Goal: Task Accomplishment & Management: Complete application form

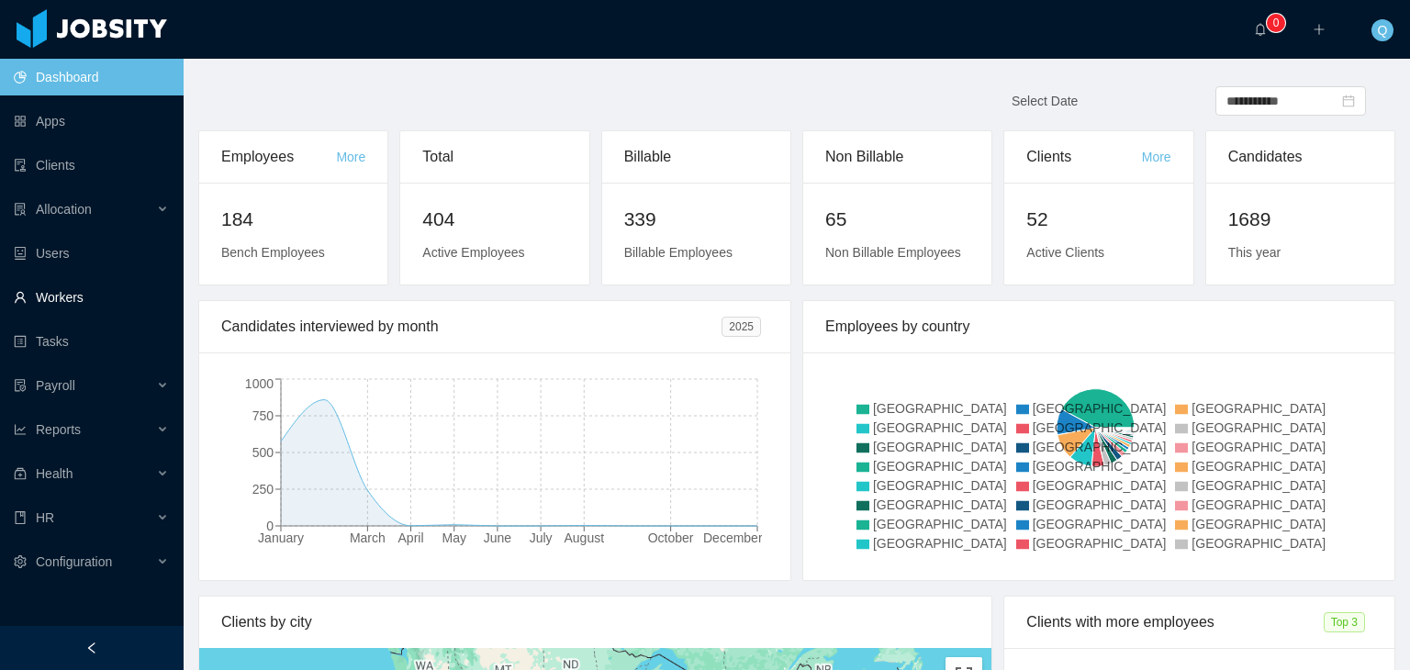
click at [133, 307] on link "Workers" at bounding box center [91, 297] width 155 height 37
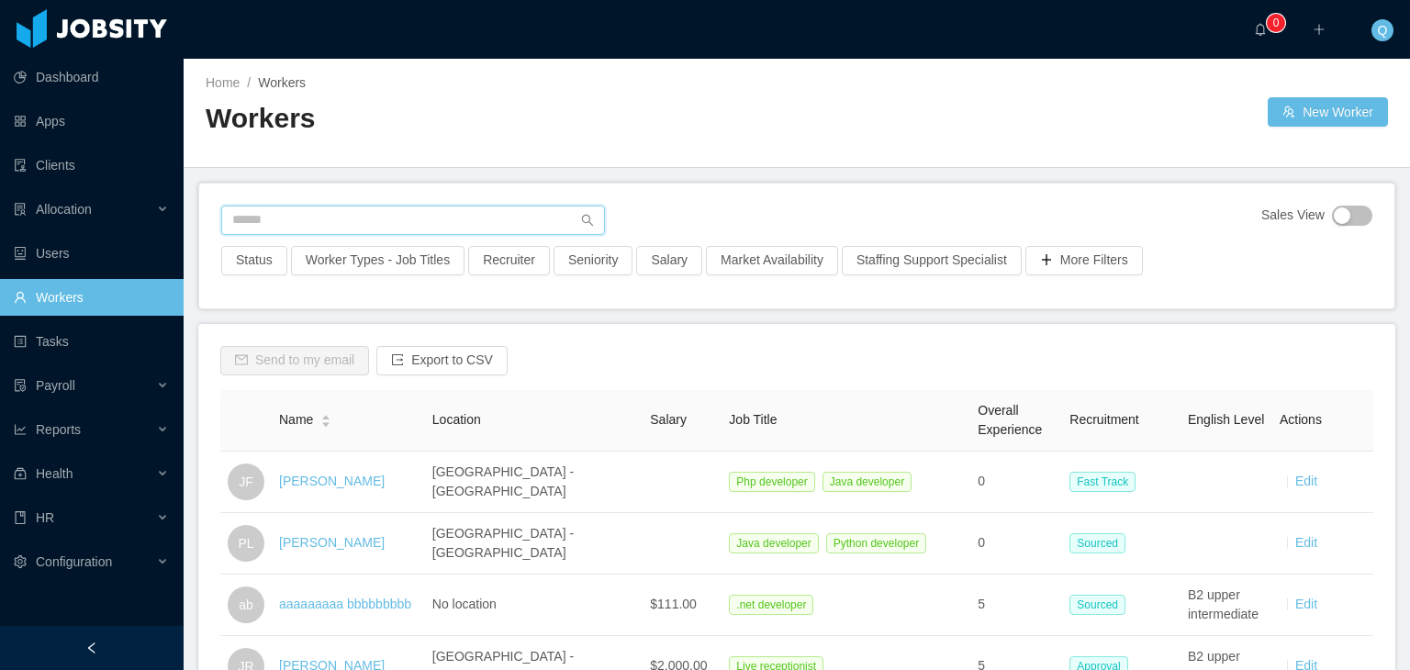
click at [466, 220] on input "text" at bounding box center [413, 220] width 384 height 29
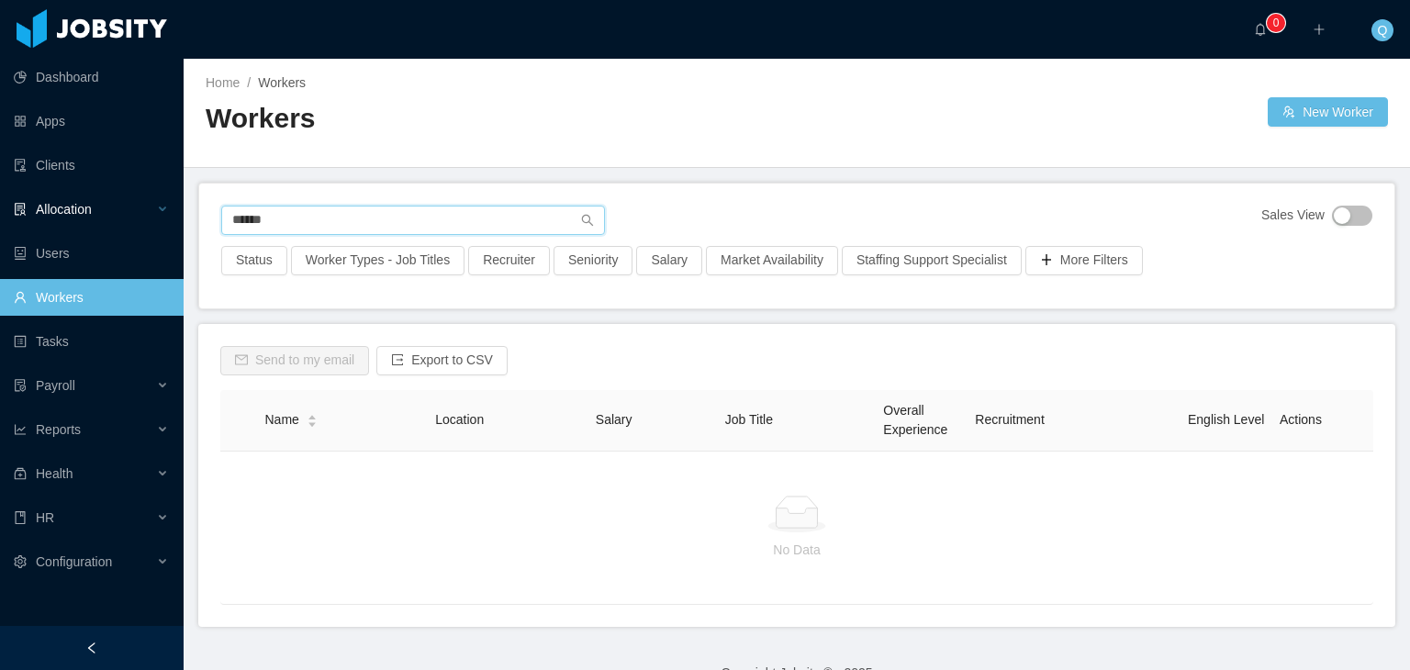
drag, startPoint x: 313, startPoint y: 215, endPoint x: 148, endPoint y: 213, distance: 165.3
click at [148, 213] on section "Dashboard Apps Clients Allocation Users Workers Tasks Payroll Reports Health HR…" at bounding box center [705, 335] width 1410 height 670
type input "**********"
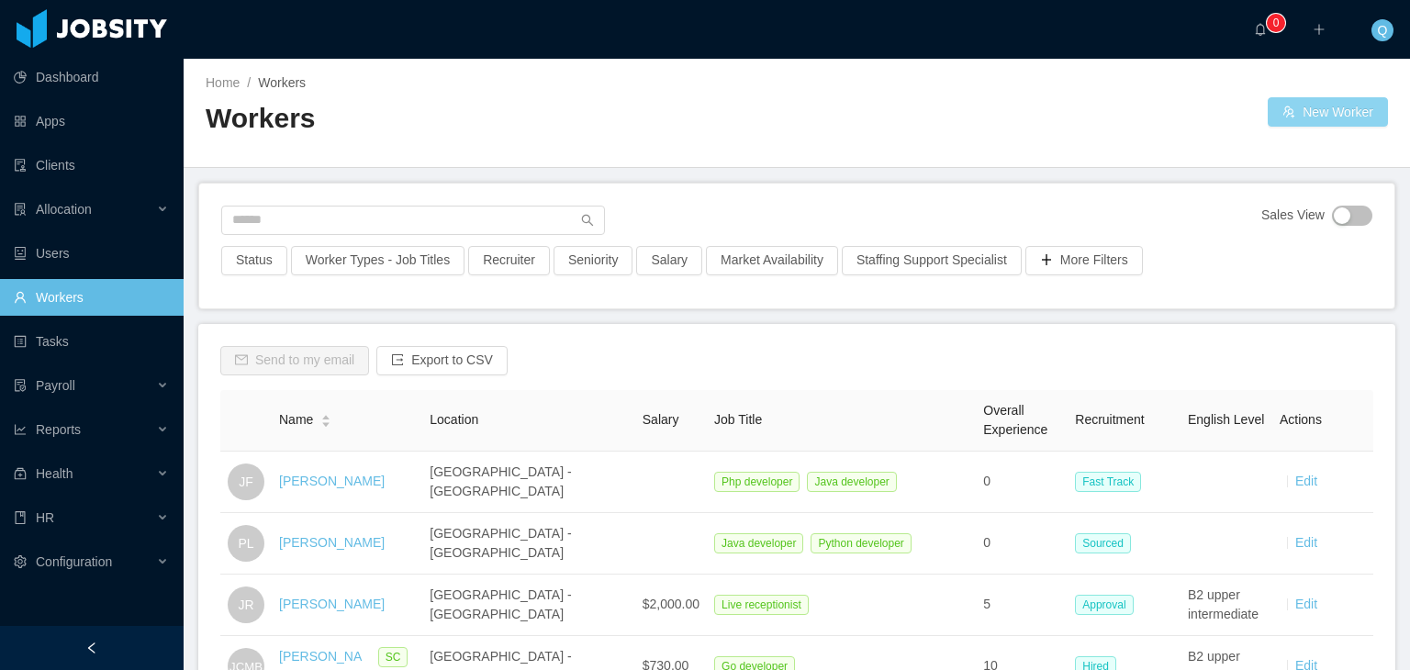
click at [1300, 111] on button "New Worker" at bounding box center [1328, 111] width 120 height 29
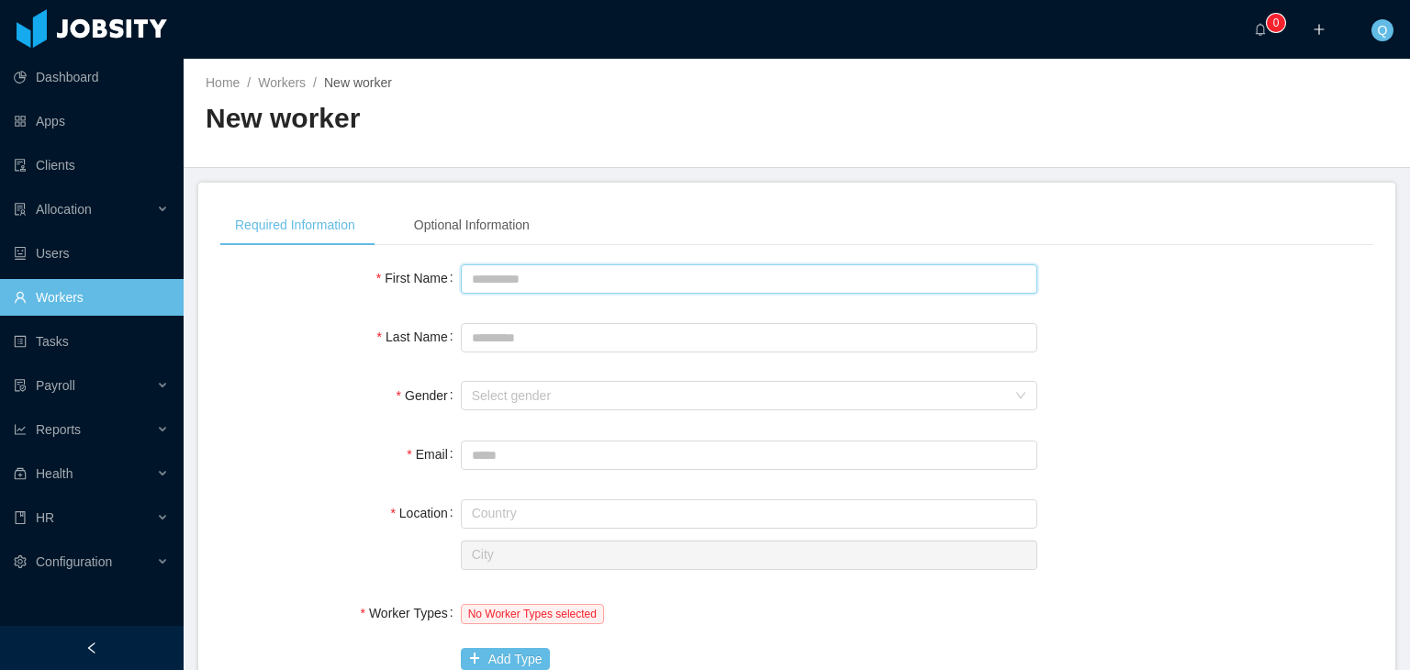
click at [623, 279] on input "First Name" at bounding box center [749, 278] width 577 height 29
type input "******"
click at [610, 345] on input "Last Name" at bounding box center [749, 337] width 577 height 29
type input "**********"
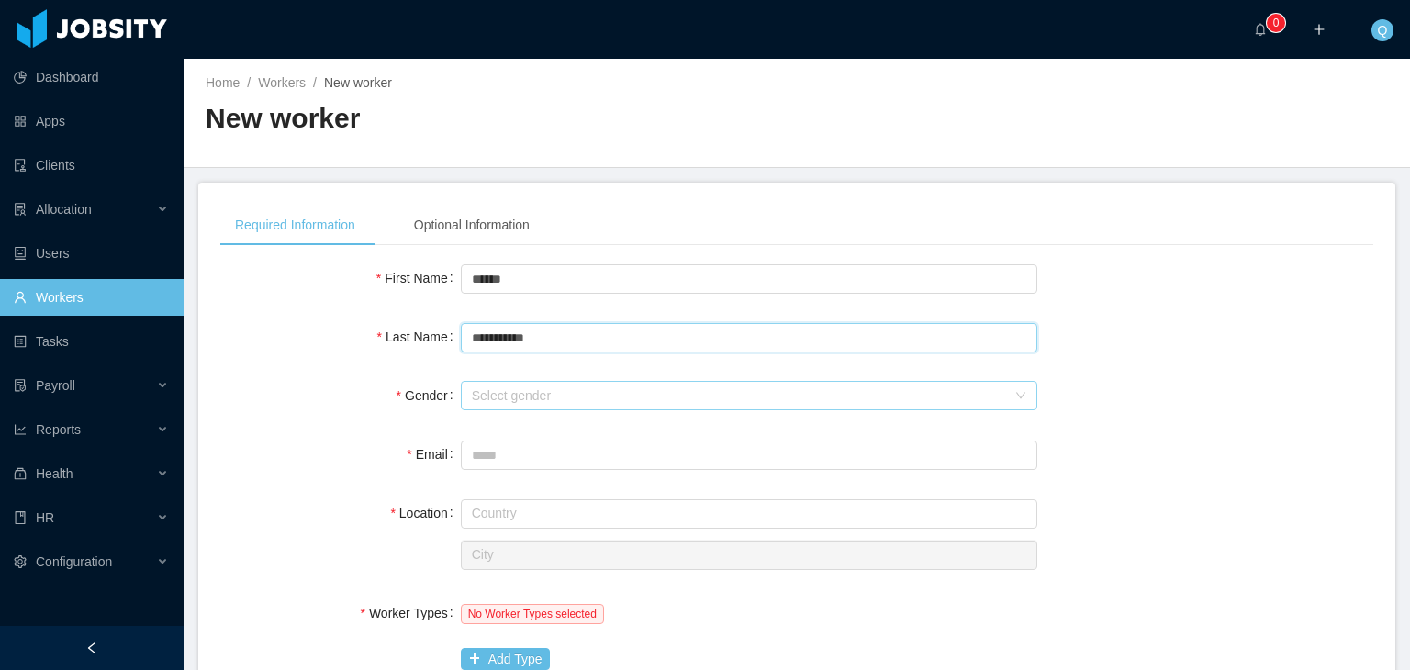
click at [605, 399] on div "Select gender" at bounding box center [739, 396] width 534 height 18
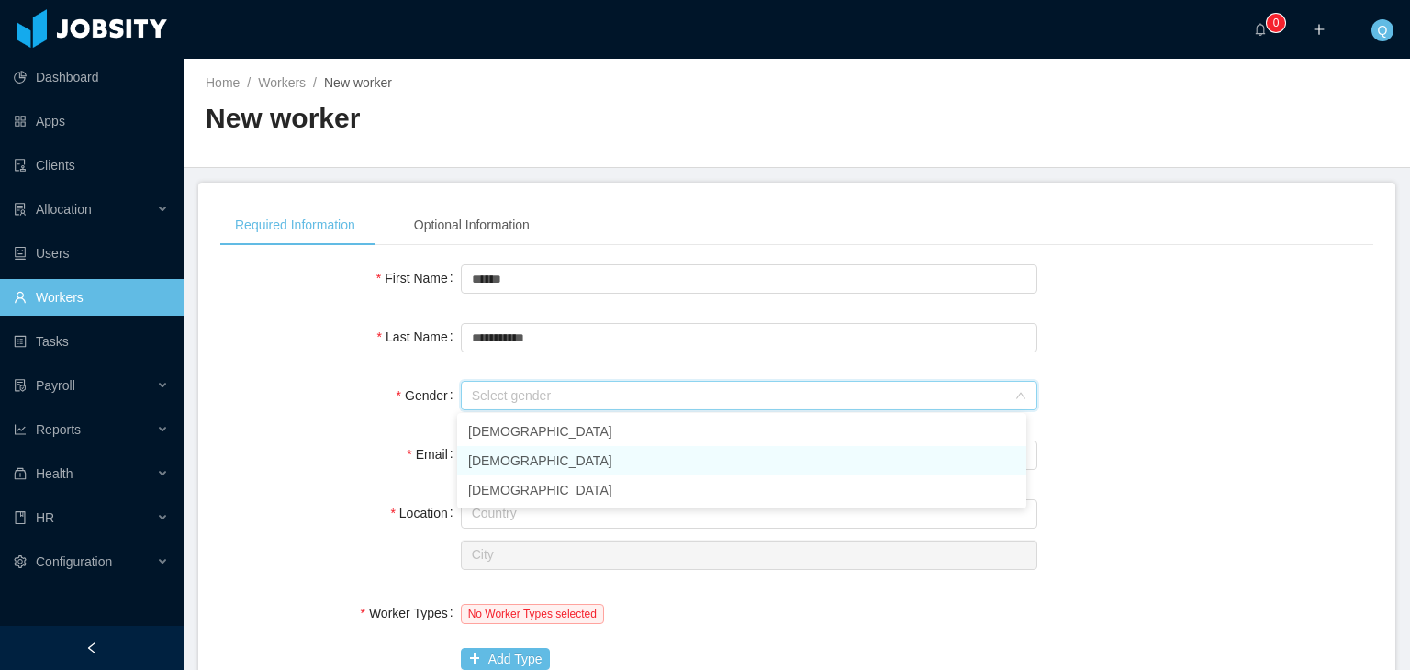
click at [570, 456] on li "[DEMOGRAPHIC_DATA]" at bounding box center [741, 460] width 569 height 29
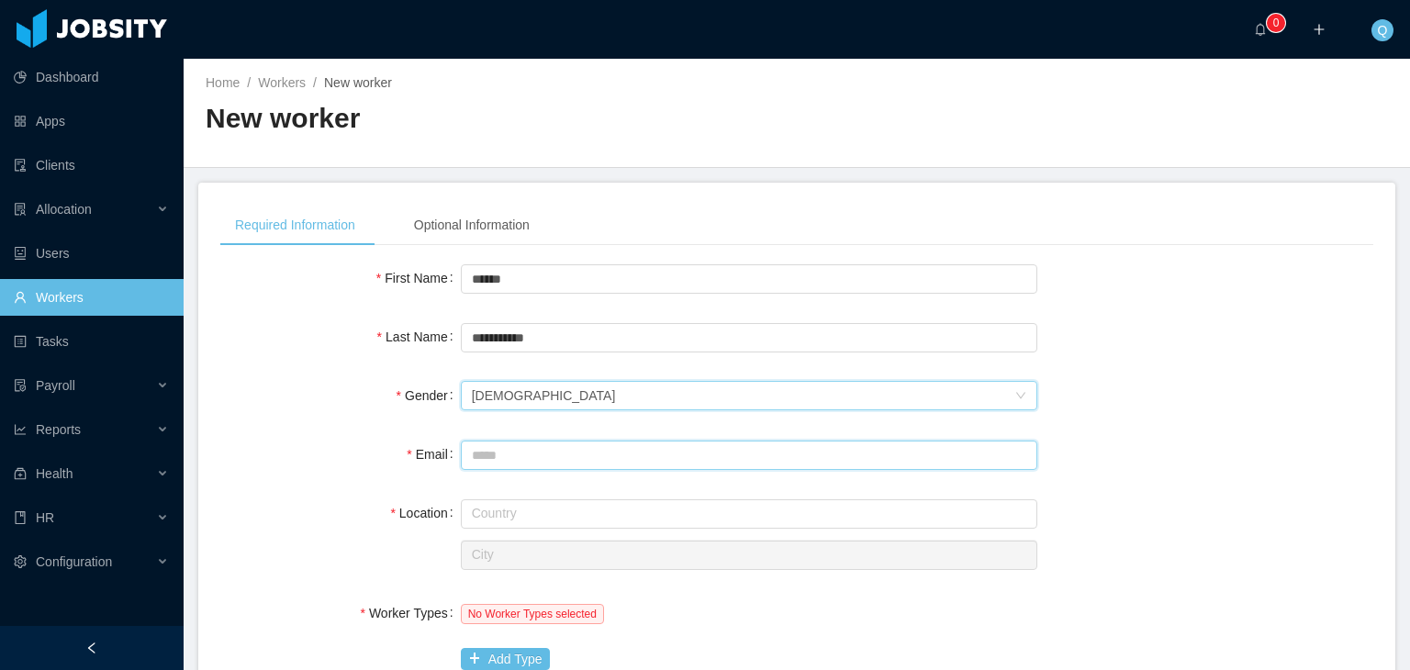
click at [560, 443] on input "Email" at bounding box center [749, 455] width 577 height 29
type input "**********"
click at [550, 522] on input "text" at bounding box center [749, 514] width 577 height 29
type input "********"
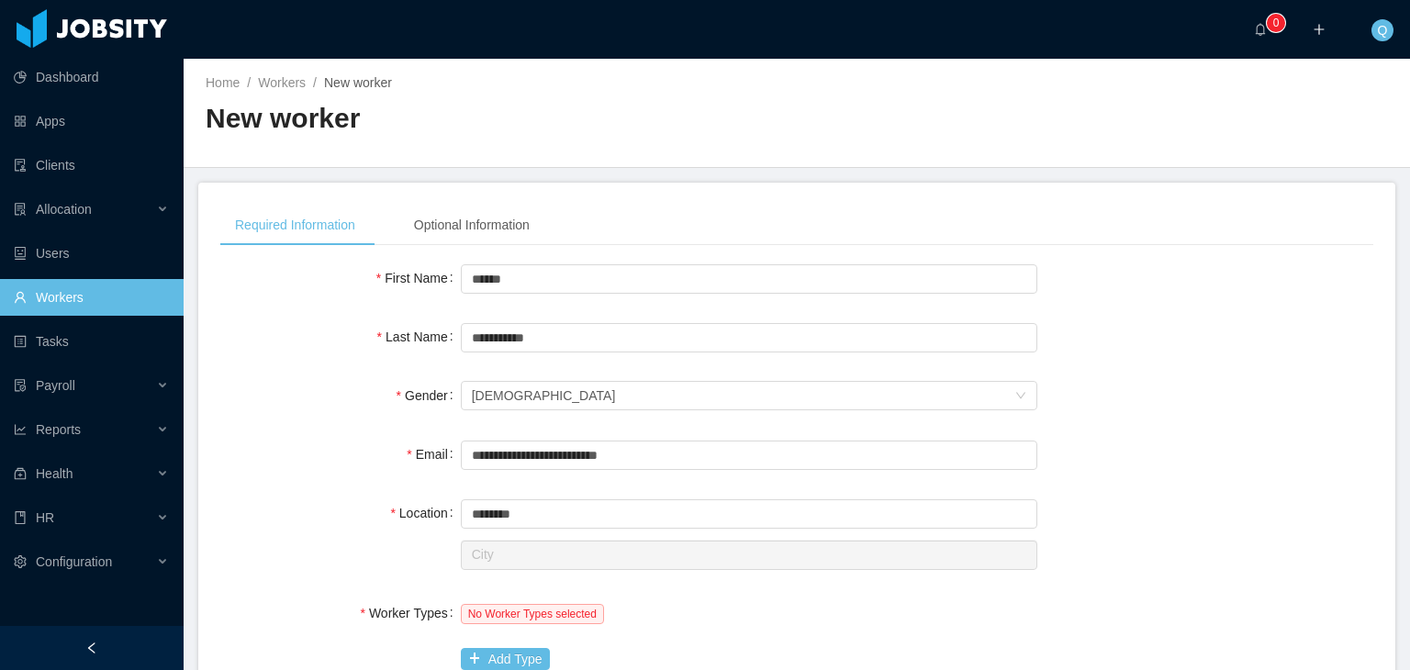
click at [569, 531] on div "Country ******** [GEOGRAPHIC_DATA]" at bounding box center [749, 534] width 577 height 78
click at [572, 515] on input "********" at bounding box center [749, 514] width 577 height 29
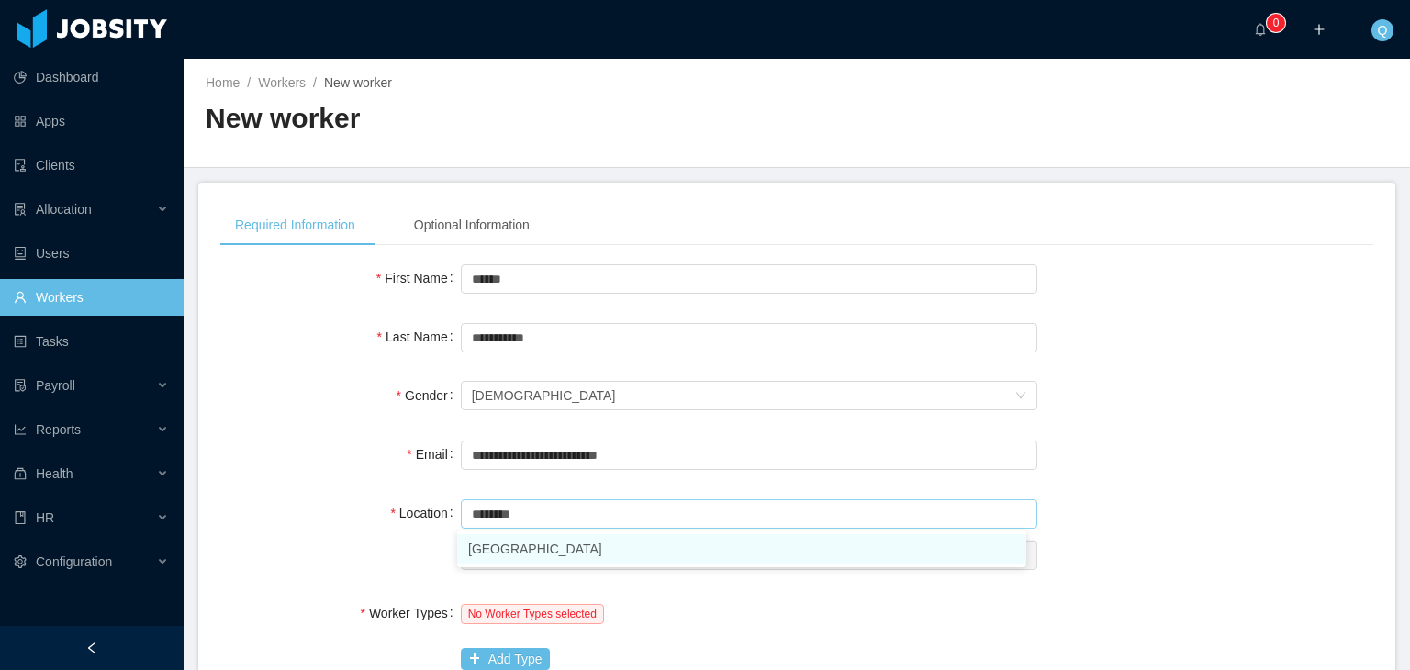
click at [533, 543] on li "[GEOGRAPHIC_DATA]" at bounding box center [741, 548] width 569 height 29
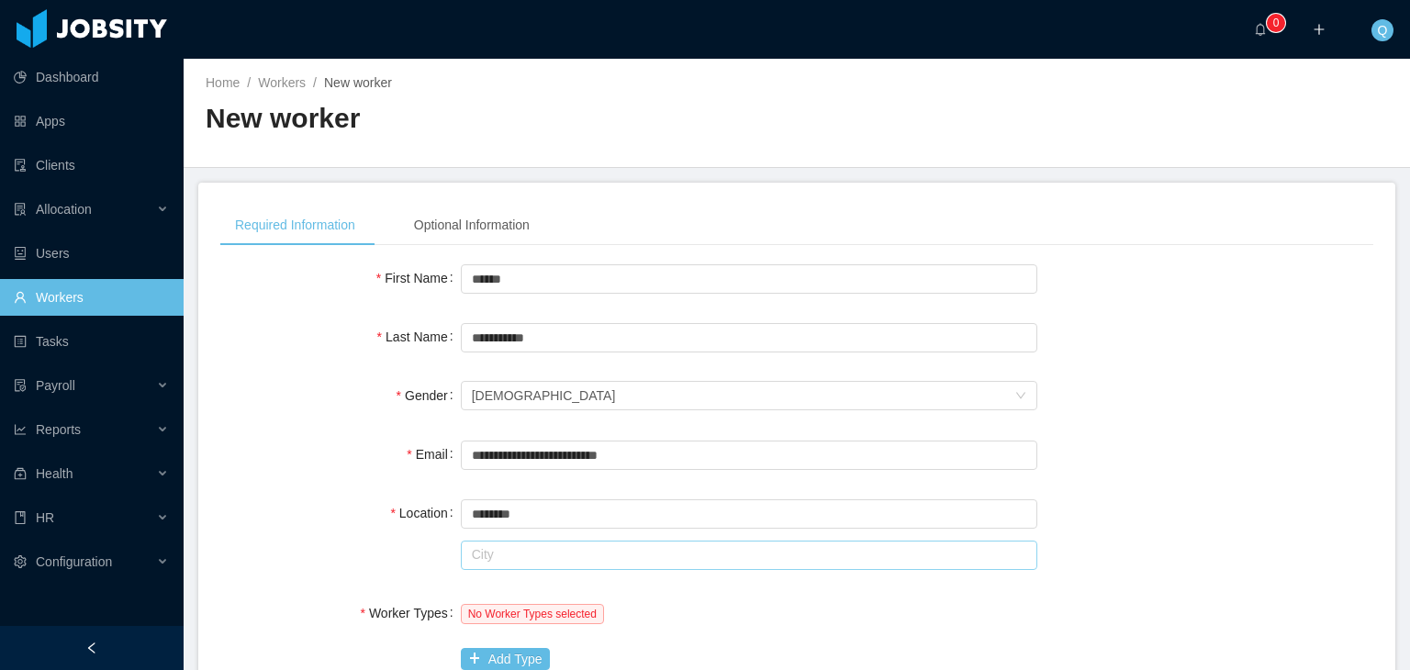
click at [525, 556] on input "text" at bounding box center [749, 555] width 577 height 29
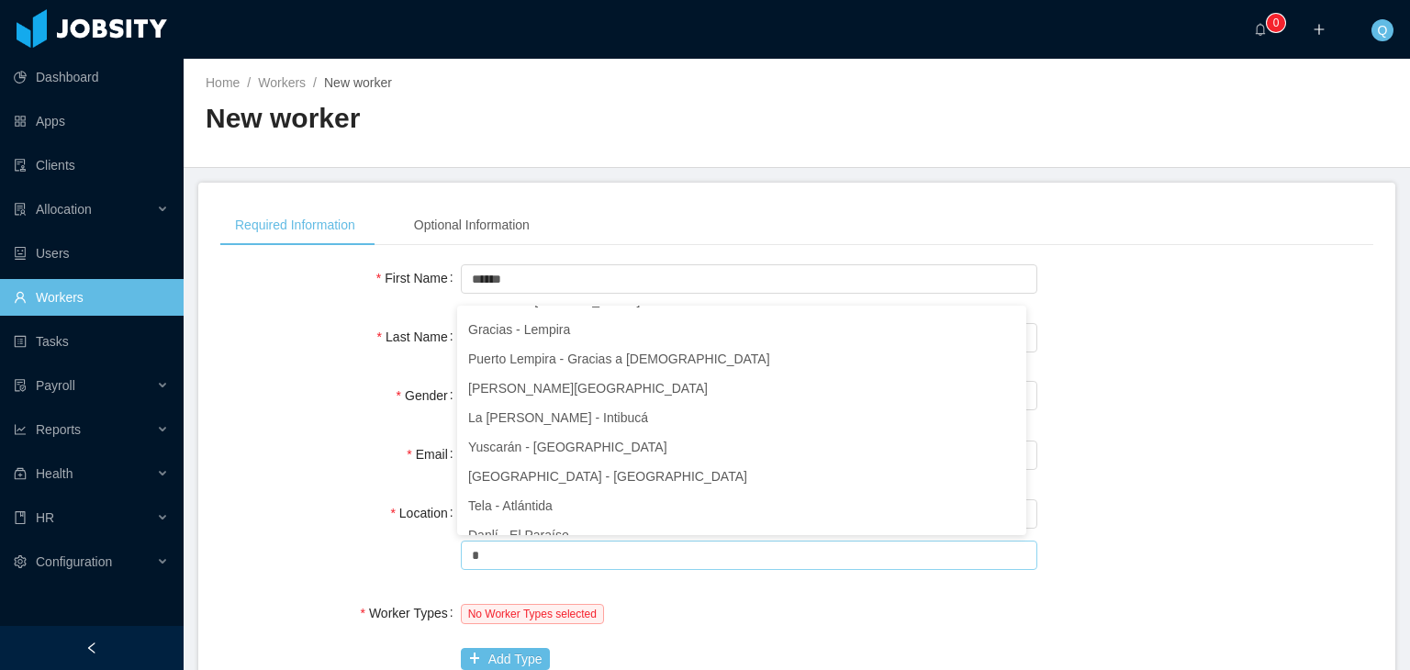
scroll to position [4, 0]
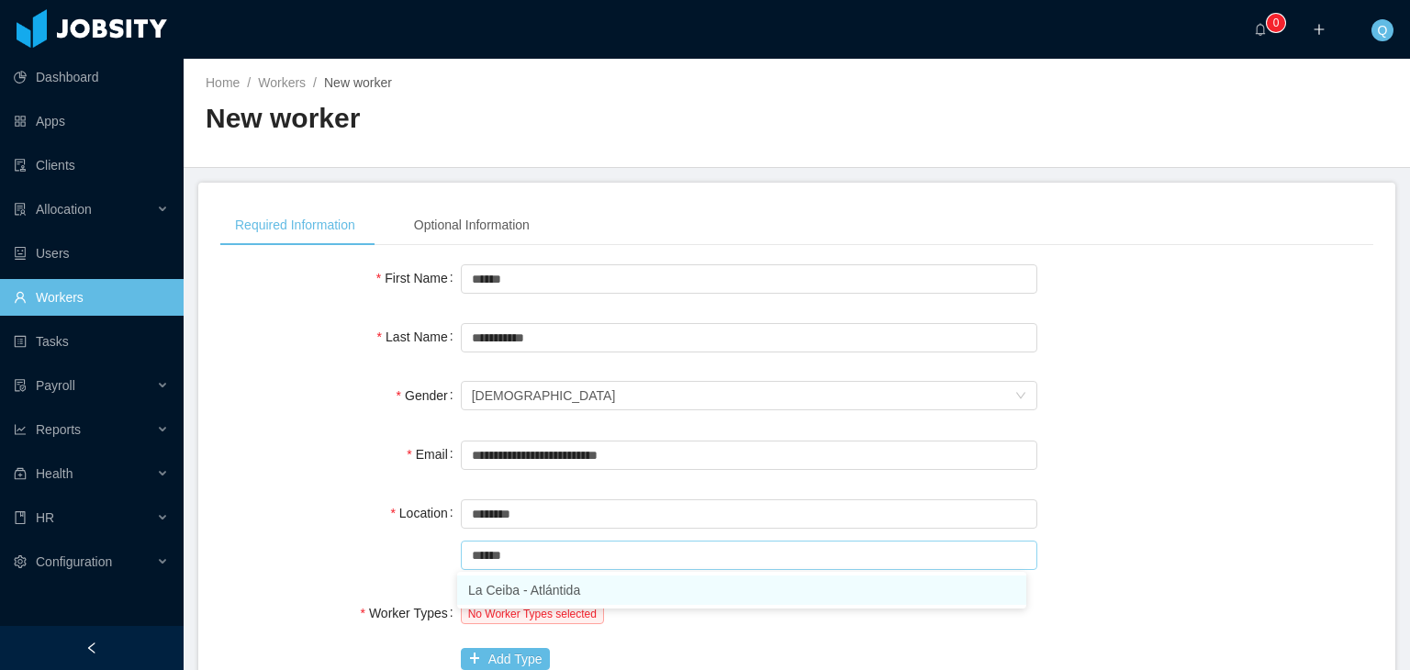
click at [589, 592] on li "La Ceiba - Atlántida" at bounding box center [741, 590] width 569 height 29
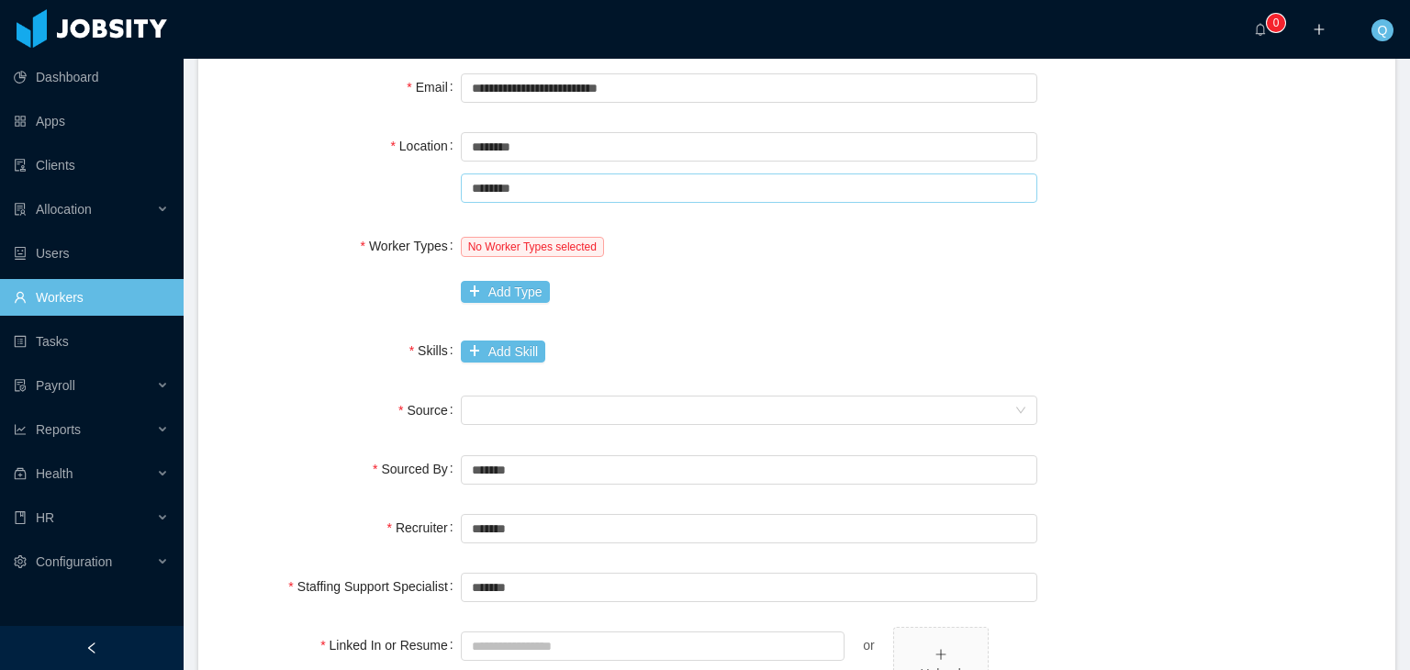
scroll to position [184, 0]
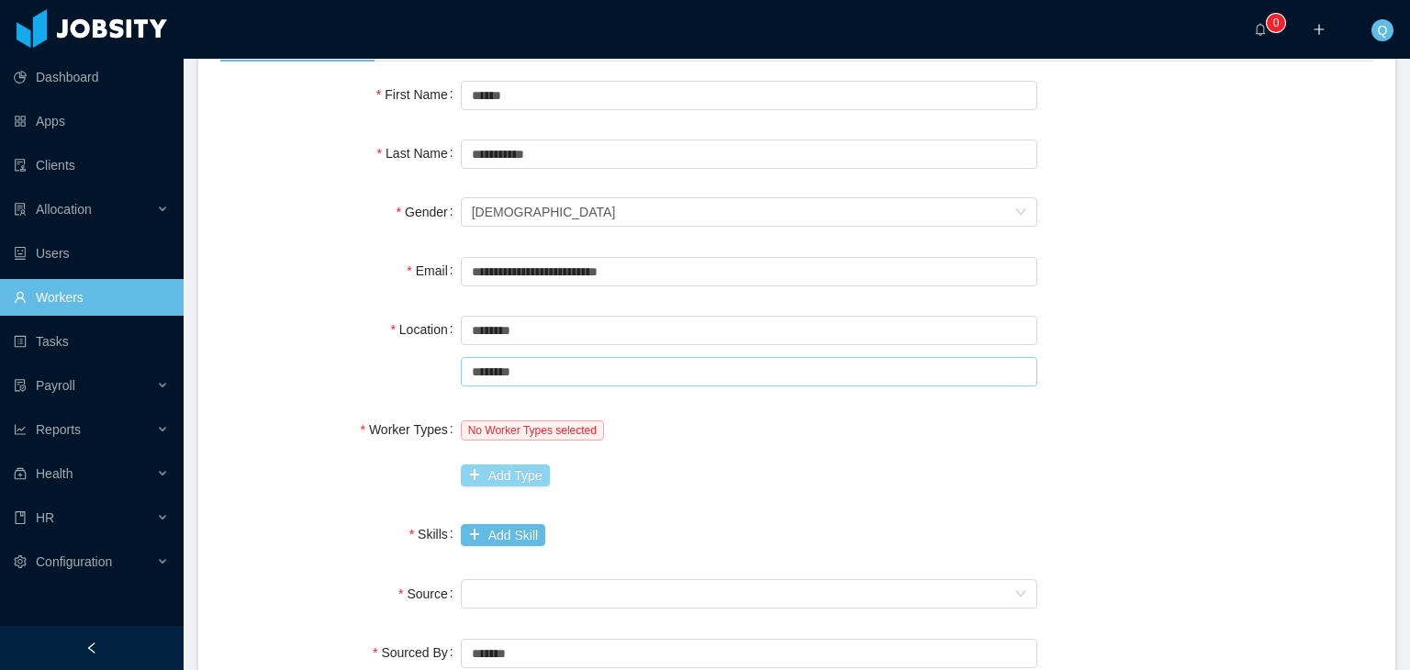
type input "********"
click at [518, 474] on button "Add Type" at bounding box center [505, 476] width 89 height 22
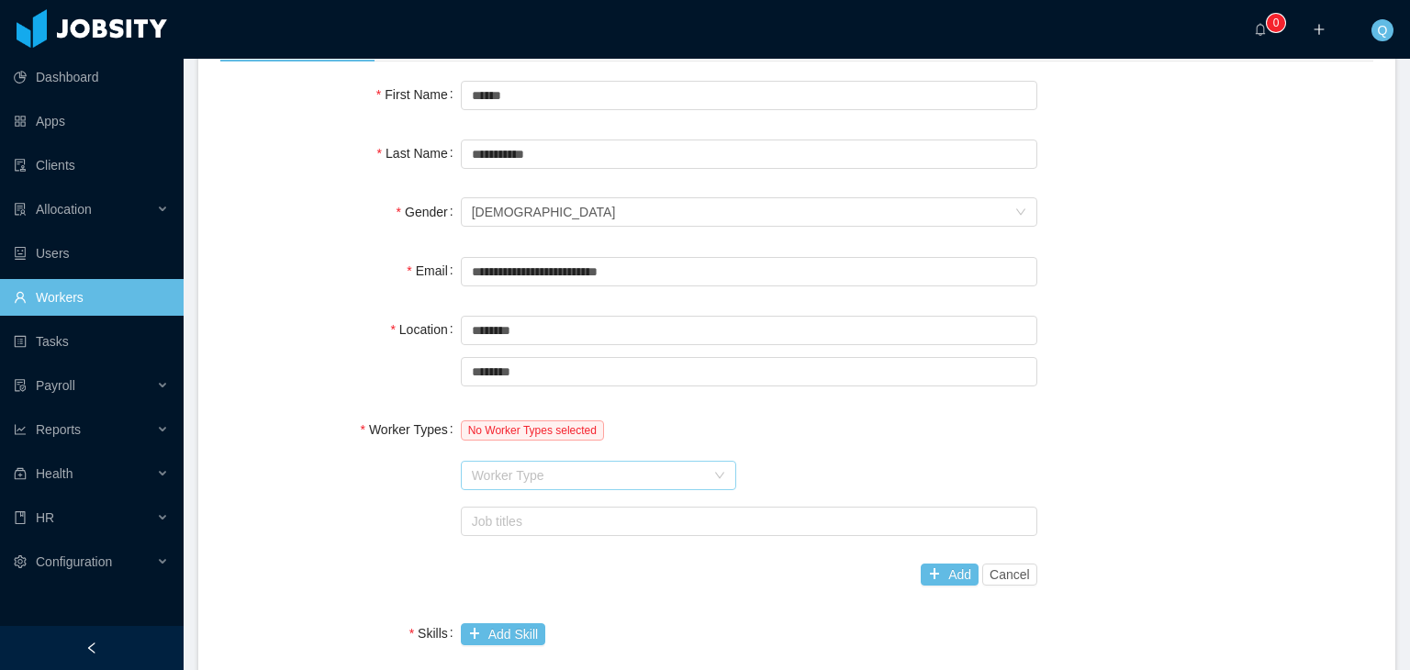
click at [551, 477] on div "Worker Type" at bounding box center [588, 475] width 233 height 18
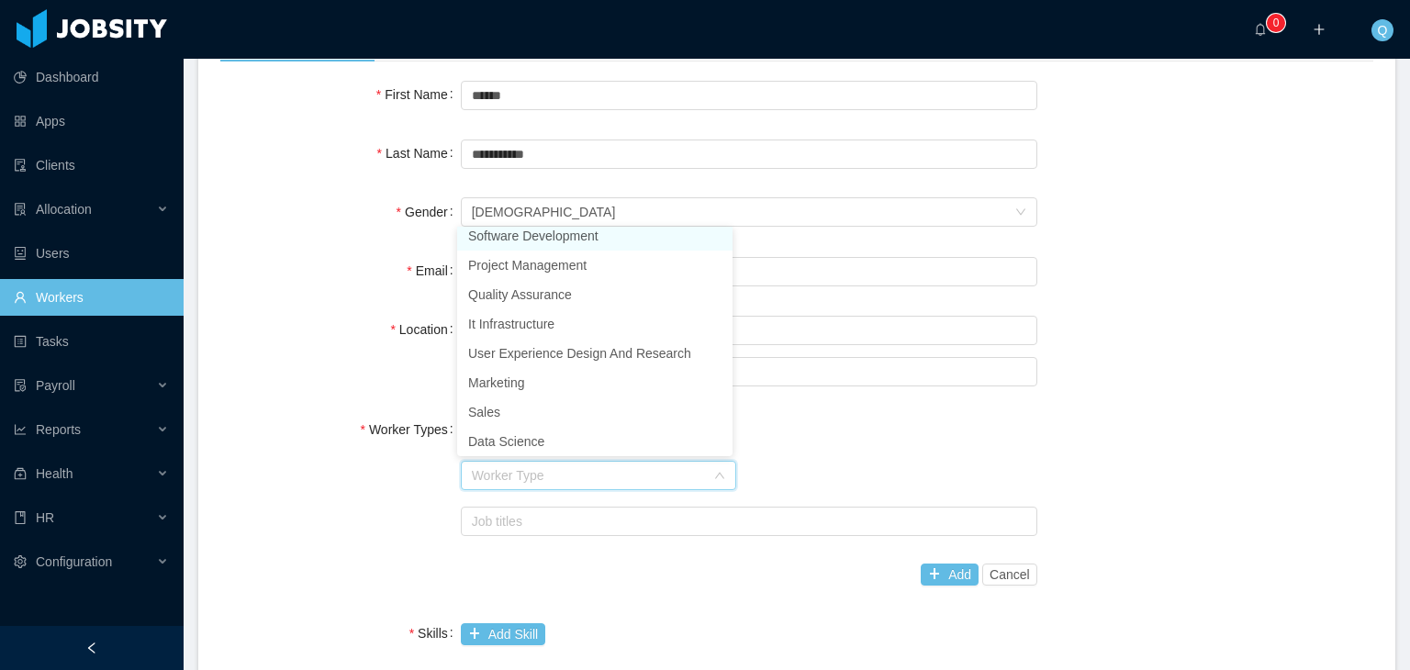
scroll to position [4, 0]
click at [558, 242] on li "Software Development" at bounding box center [594, 241] width 275 height 29
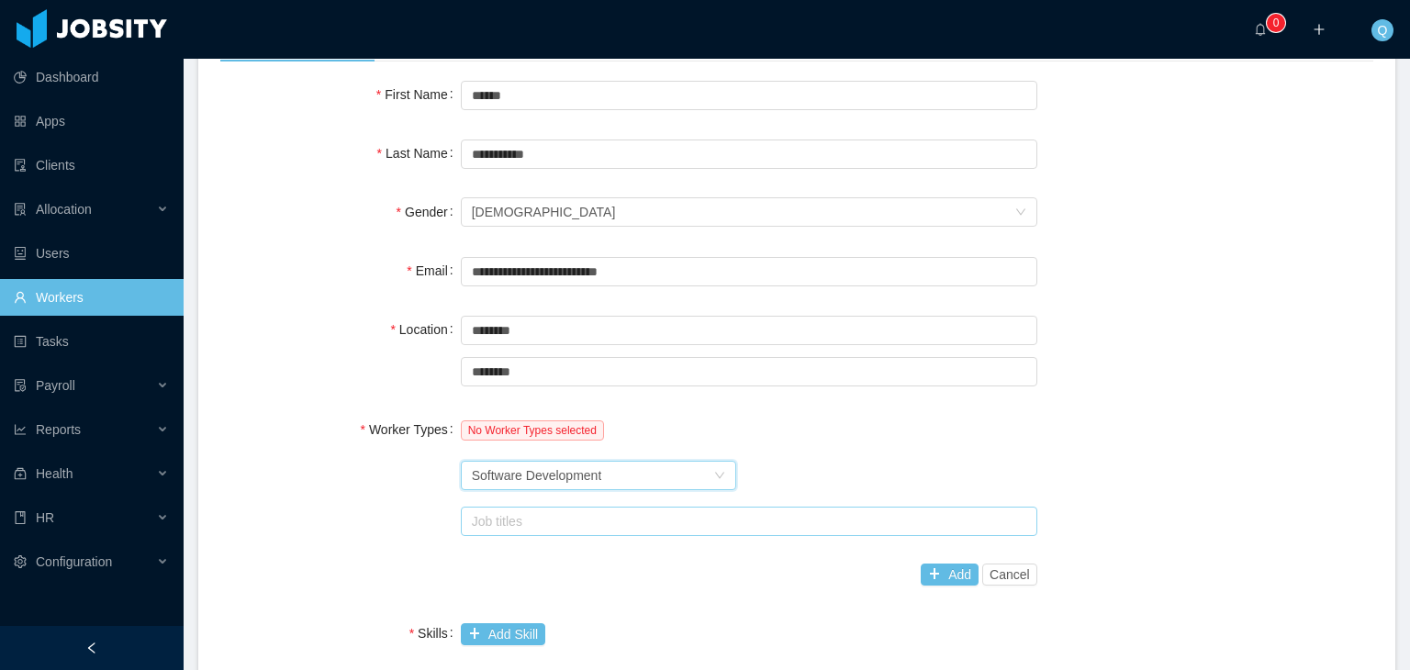
click at [608, 515] on div "Job titles" at bounding box center [745, 521] width 546 height 18
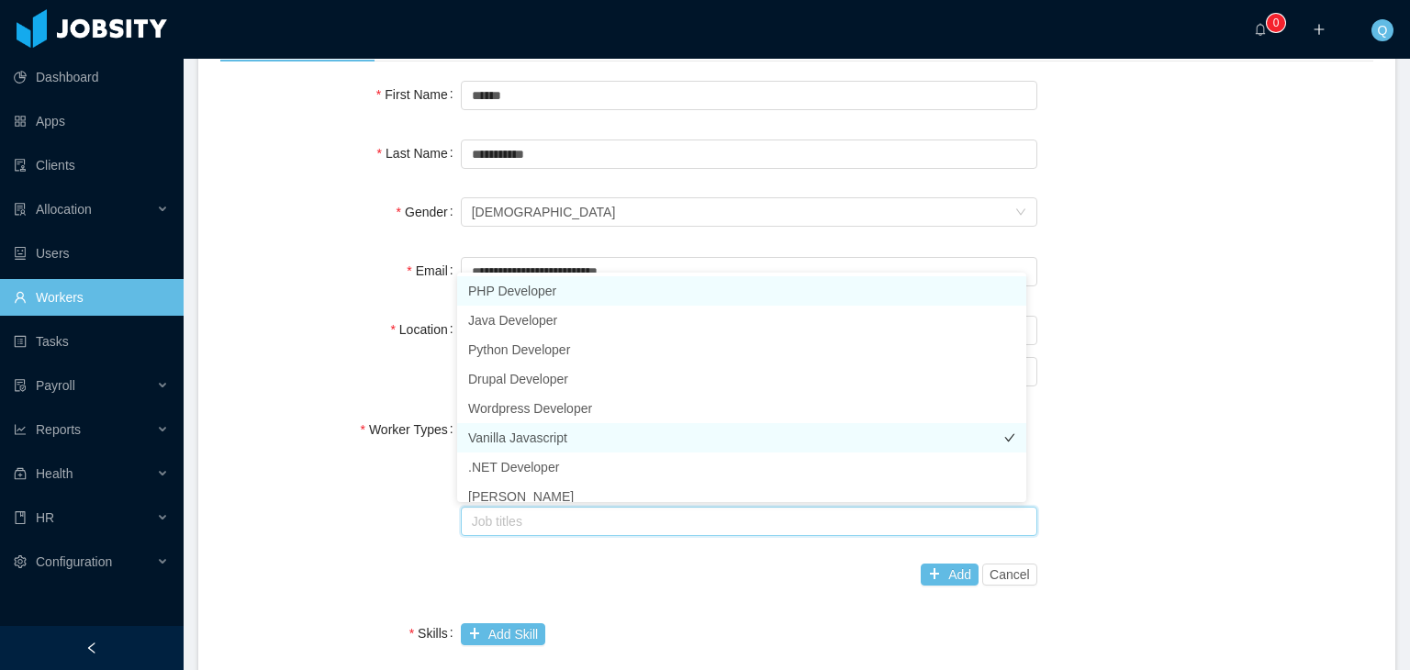
scroll to position [9, 0]
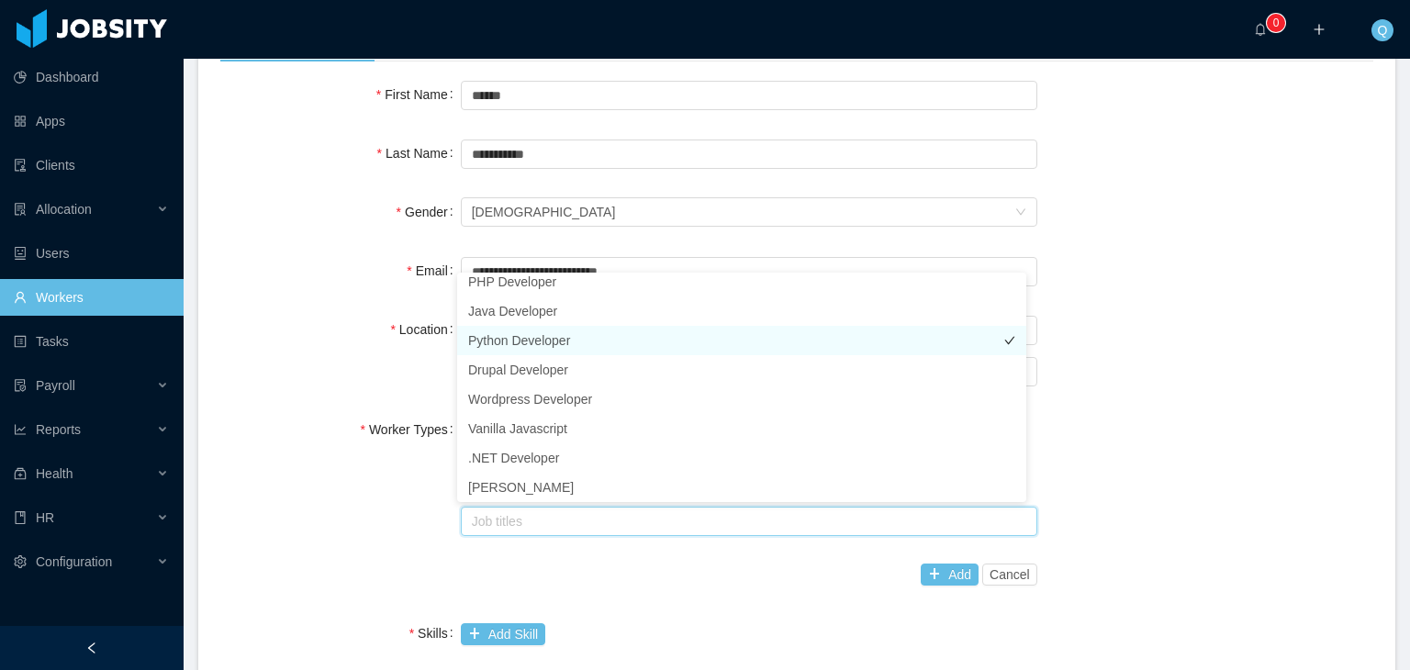
click at [606, 338] on li "Python Developer" at bounding box center [741, 340] width 569 height 29
click at [936, 570] on button "Add" at bounding box center [950, 575] width 58 height 22
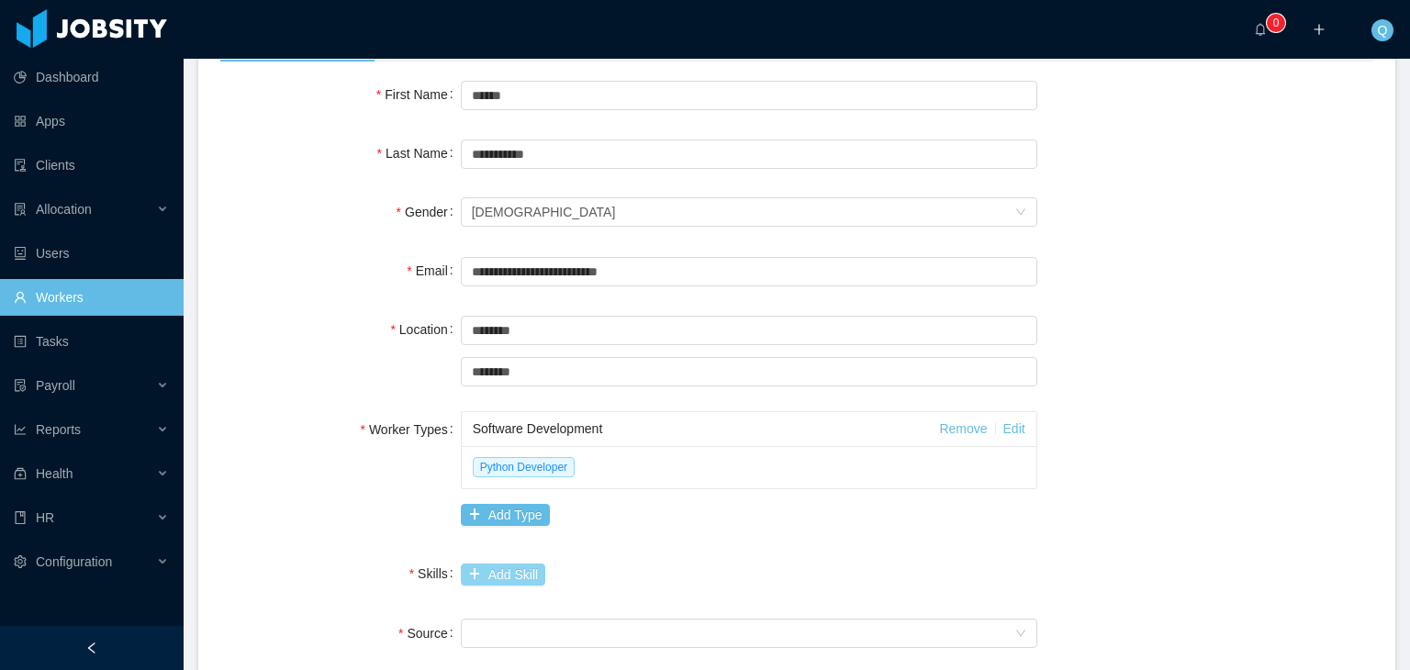
click at [503, 568] on button "Add Skill" at bounding box center [503, 575] width 84 height 22
click at [514, 567] on input "text" at bounding box center [653, 575] width 385 height 29
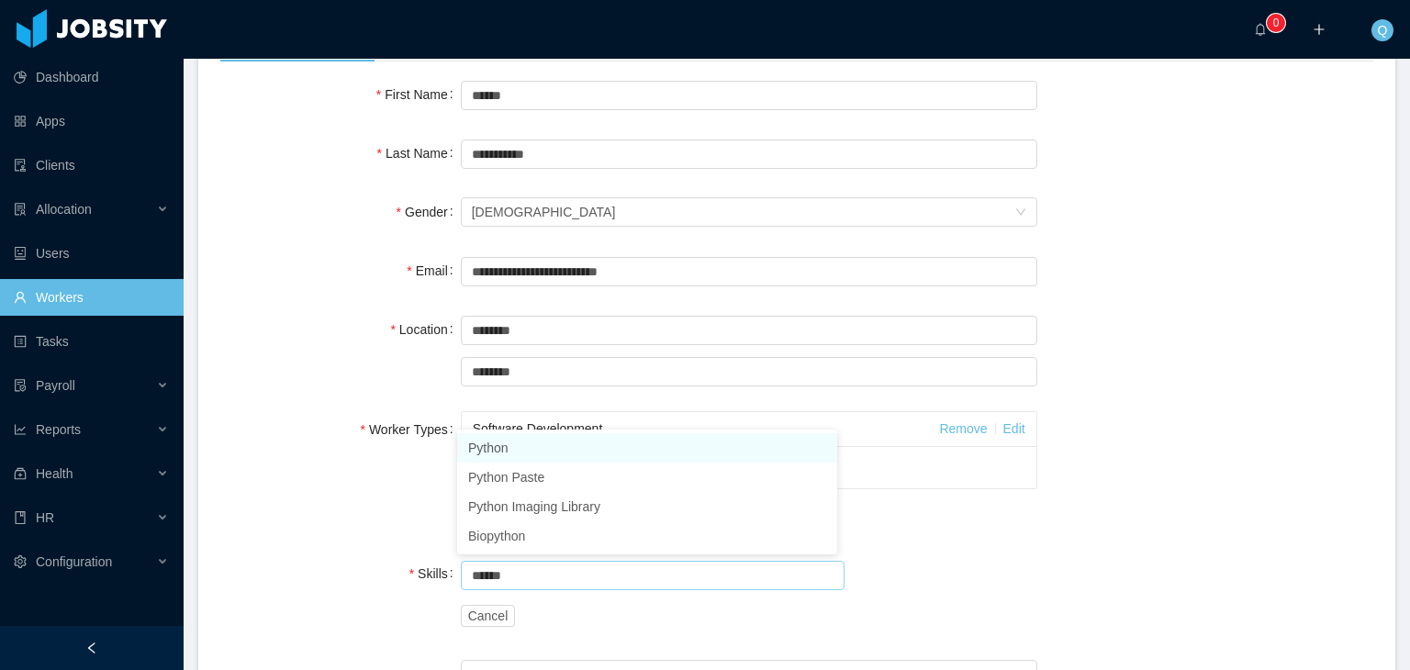
click at [533, 453] on li "Python" at bounding box center [647, 447] width 380 height 29
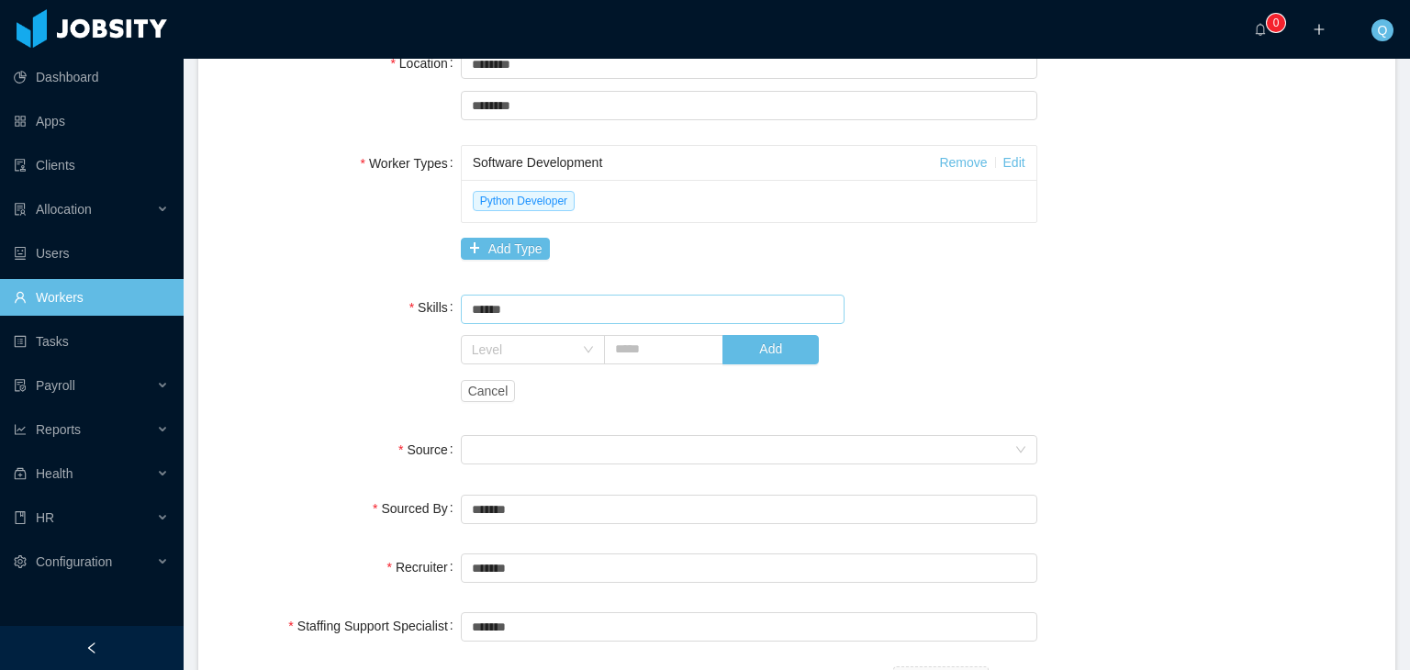
scroll to position [459, 0]
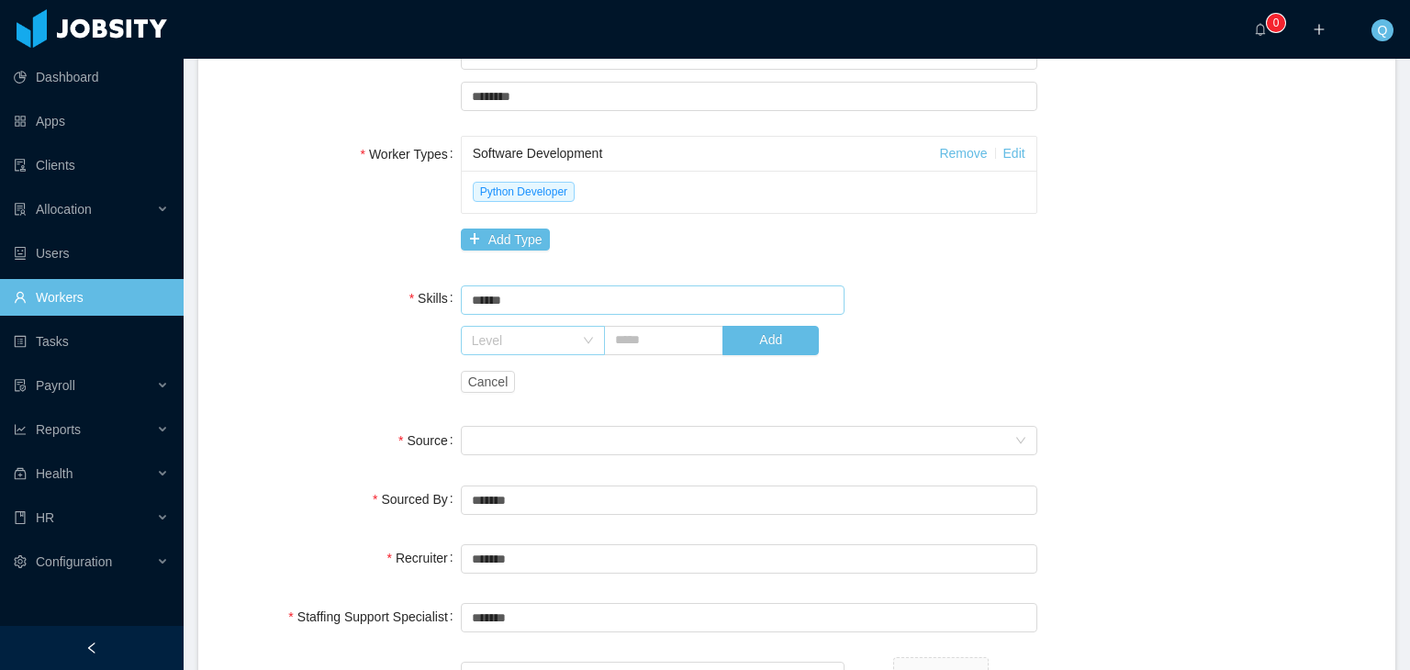
click at [555, 347] on div "Level" at bounding box center [523, 340] width 102 height 18
type input "******"
click at [506, 469] on li "Medium" at bounding box center [528, 465] width 142 height 29
click at [647, 341] on input "text" at bounding box center [664, 340] width 120 height 29
type input "*"
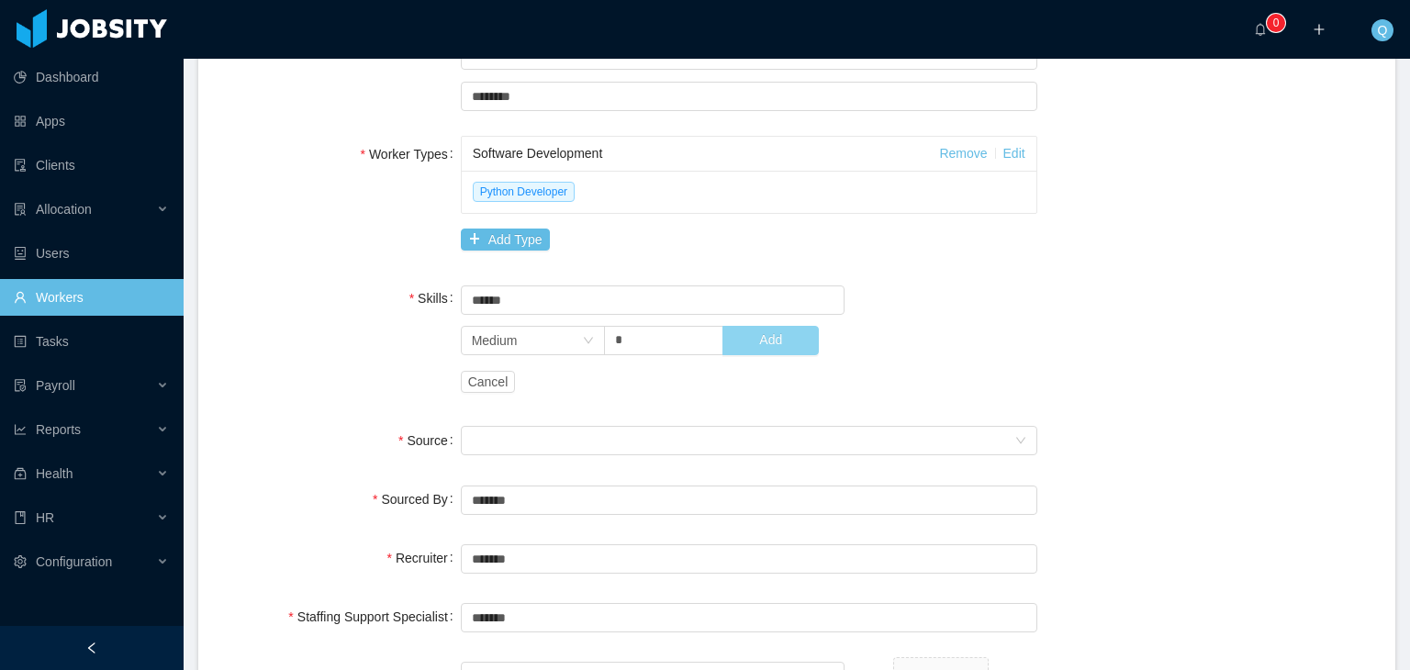
click at [763, 341] on button "Add" at bounding box center [771, 340] width 96 height 29
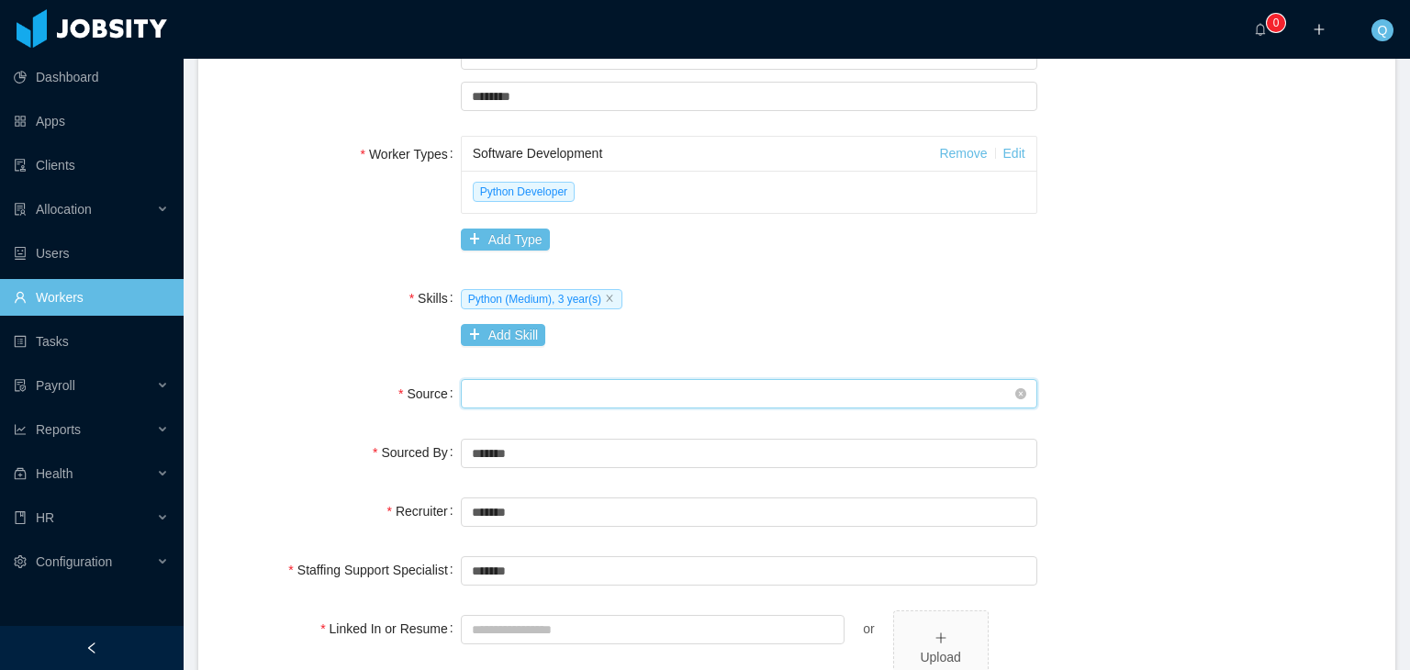
click at [574, 389] on div "Seniority" at bounding box center [743, 394] width 543 height 28
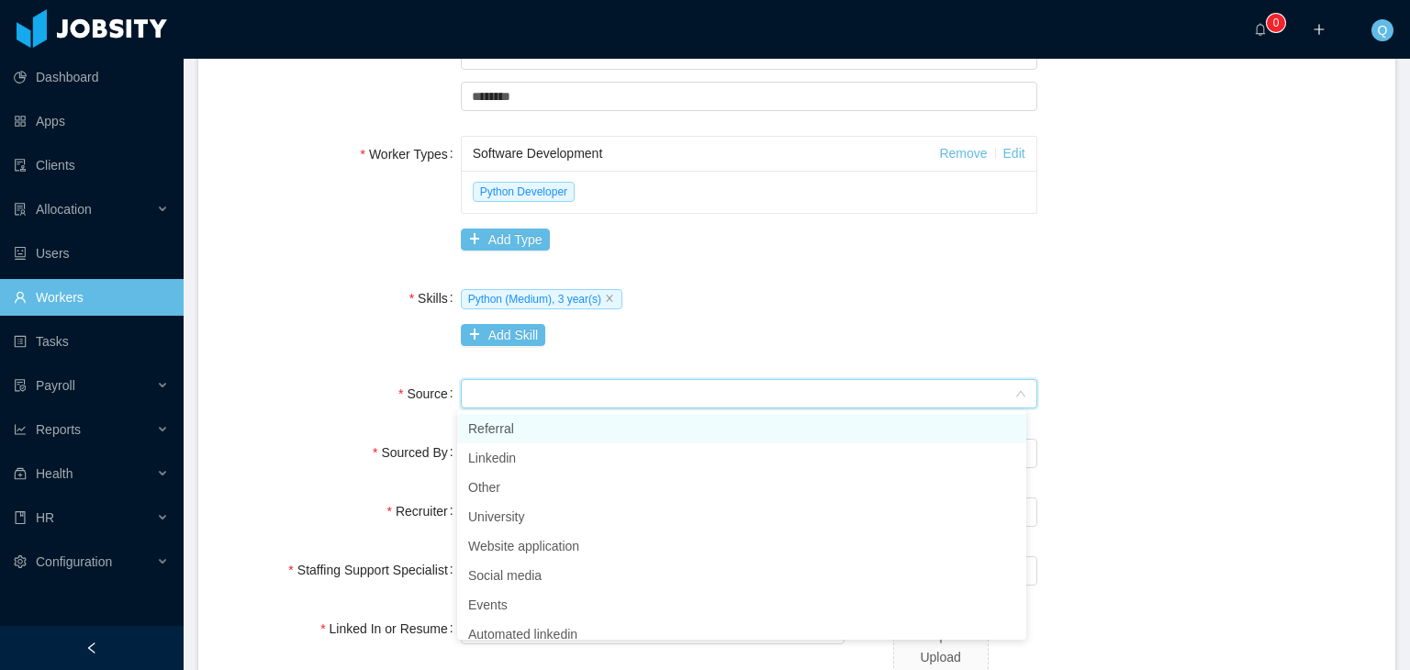
click at [586, 430] on li "Referral" at bounding box center [741, 428] width 569 height 29
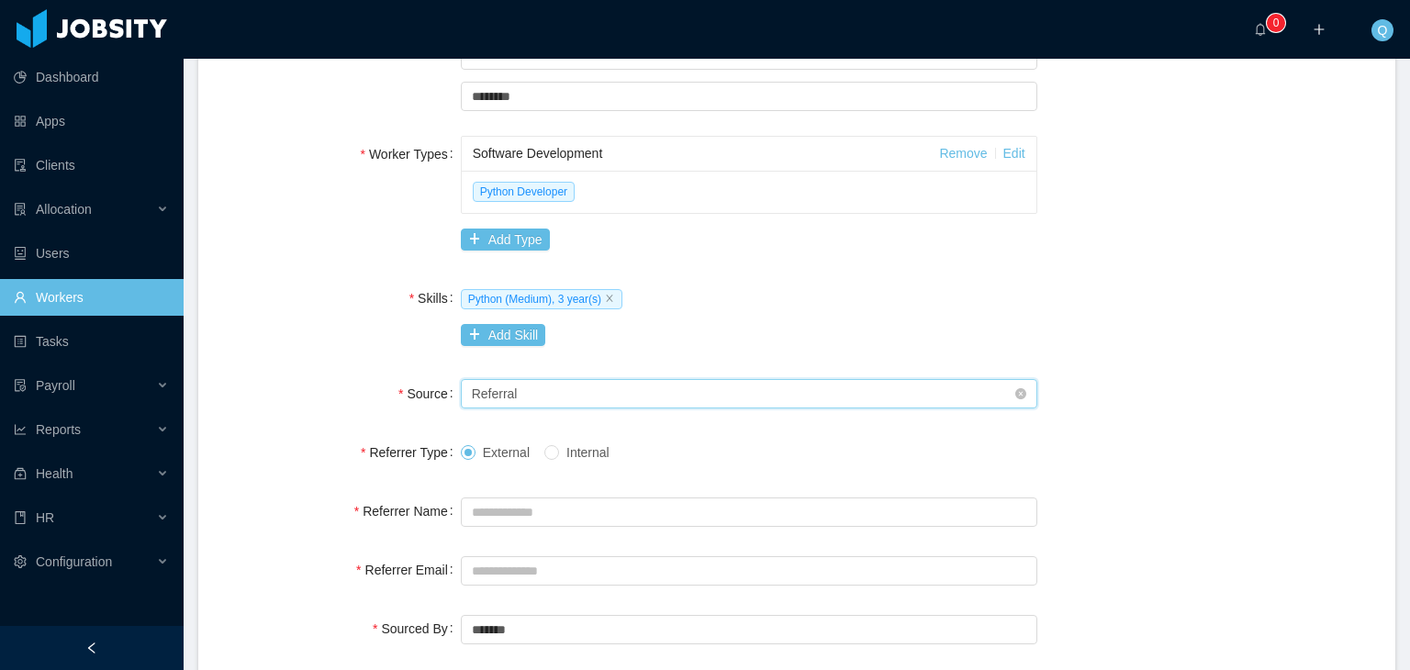
click at [608, 396] on div "Seniority Referral" at bounding box center [743, 394] width 543 height 28
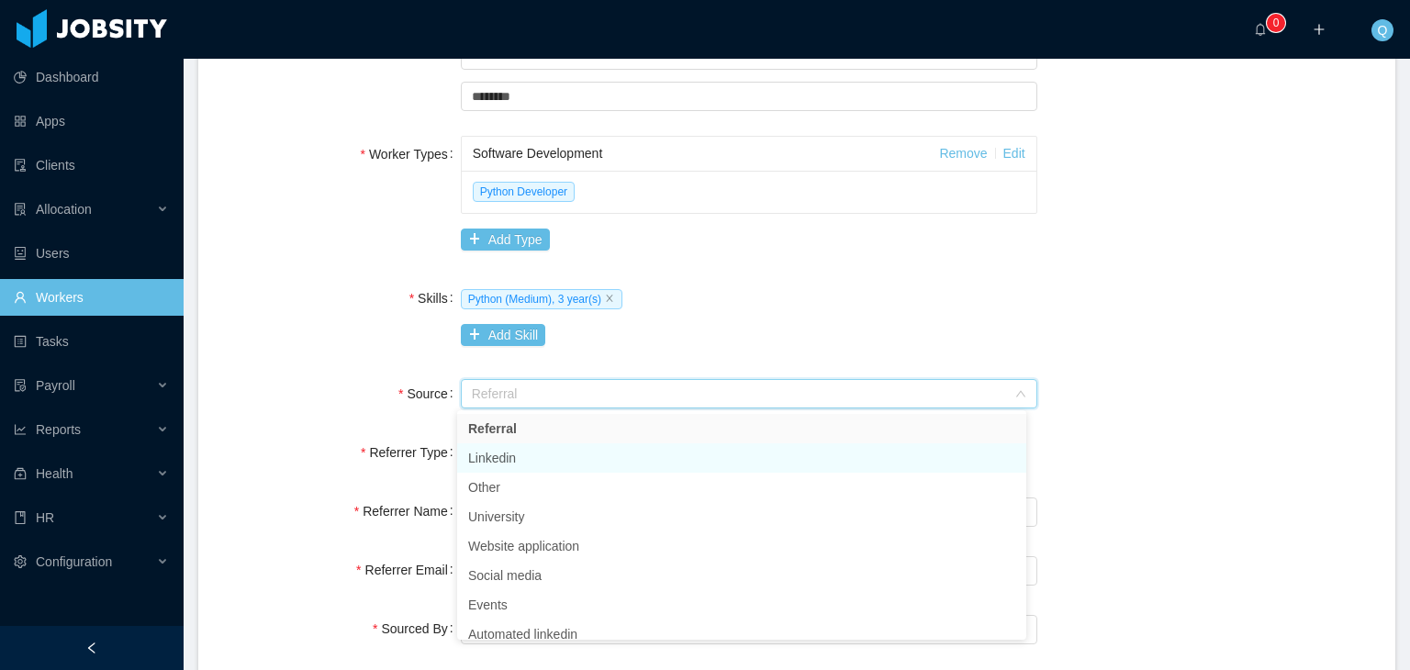
click at [558, 455] on li "Linkedin" at bounding box center [741, 458] width 569 height 29
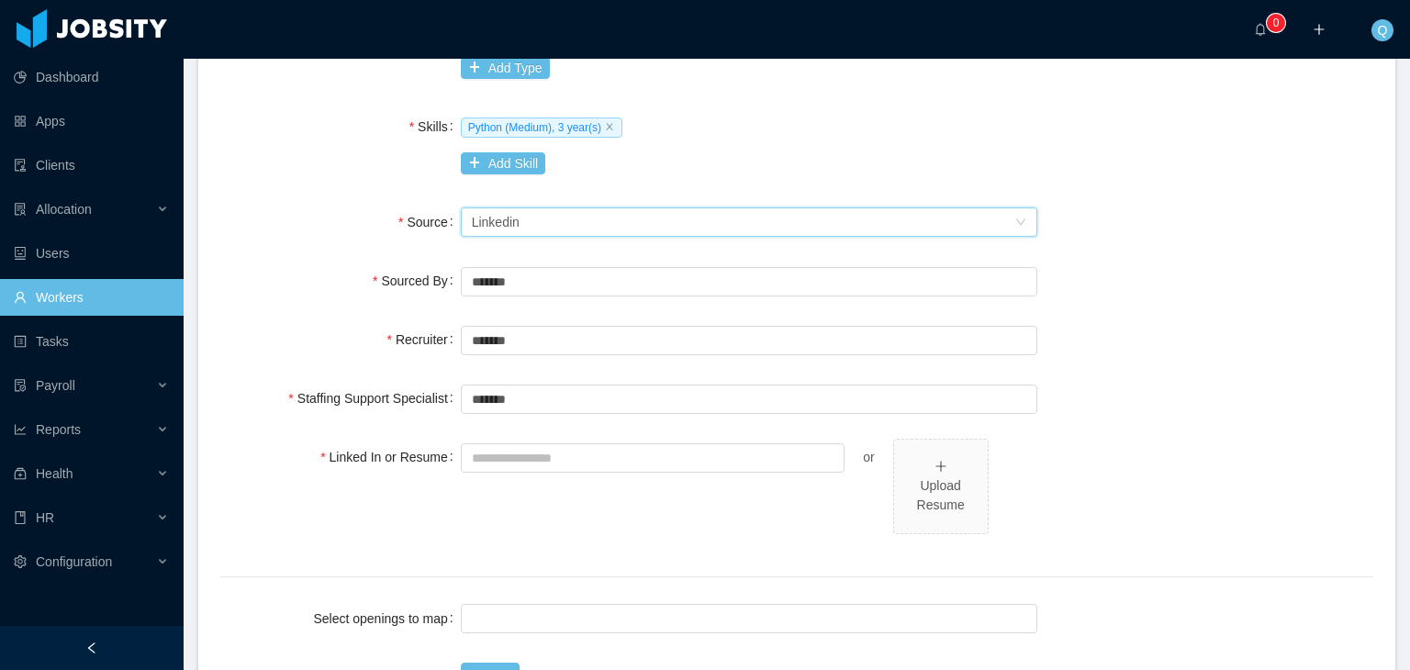
scroll to position [643, 0]
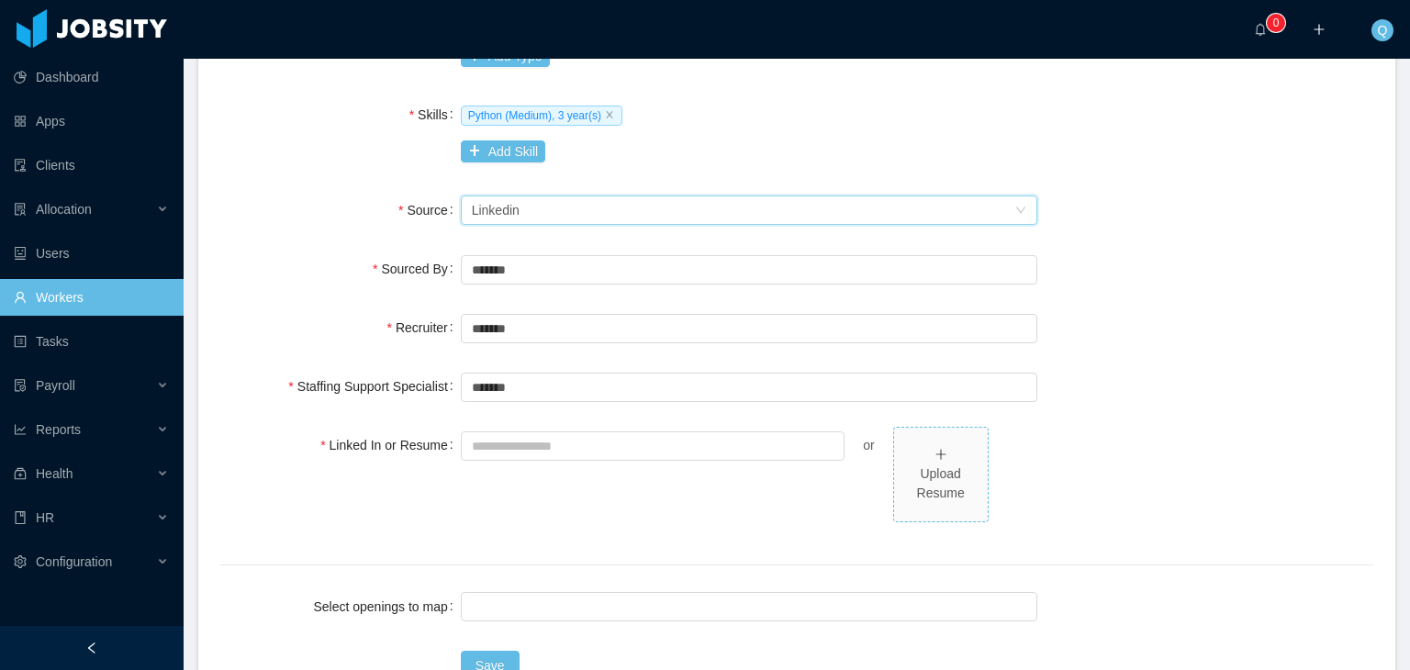
click at [928, 468] on div "Upload Resume" at bounding box center [941, 484] width 79 height 39
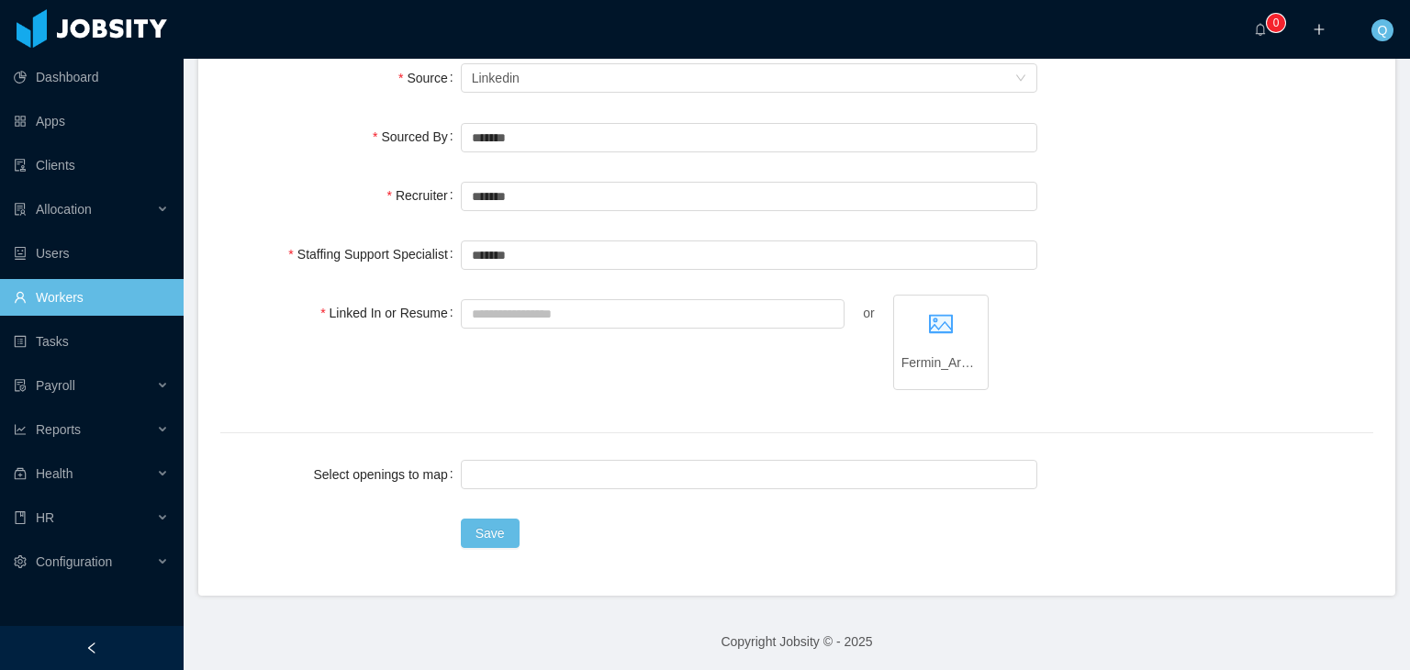
scroll to position [777, 0]
click at [551, 477] on div at bounding box center [746, 473] width 560 height 28
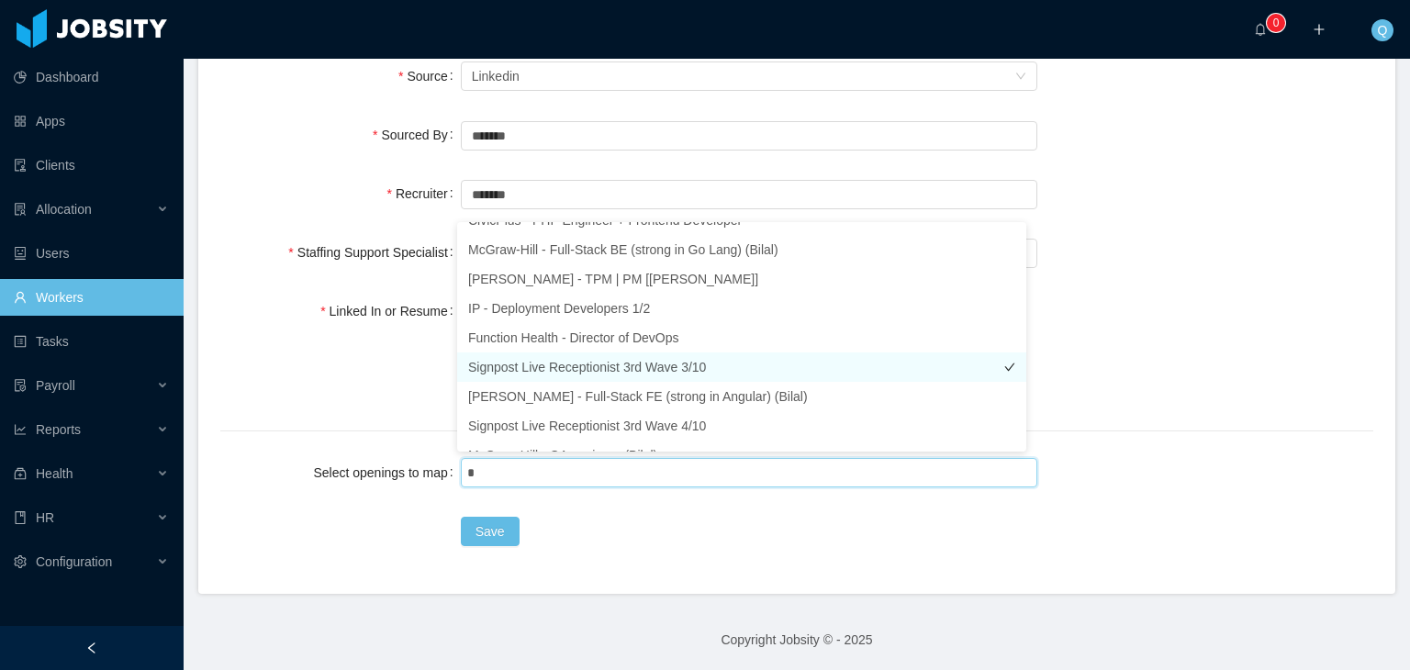
scroll to position [4, 0]
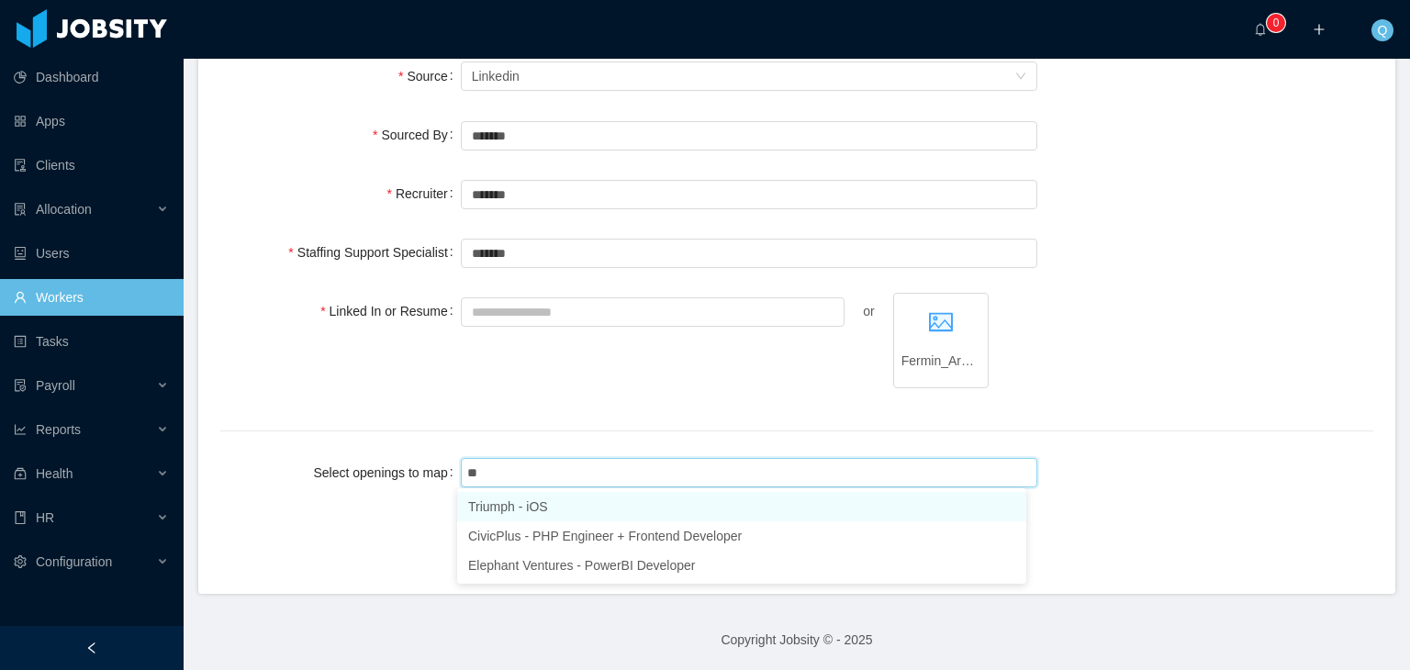
type input "***"
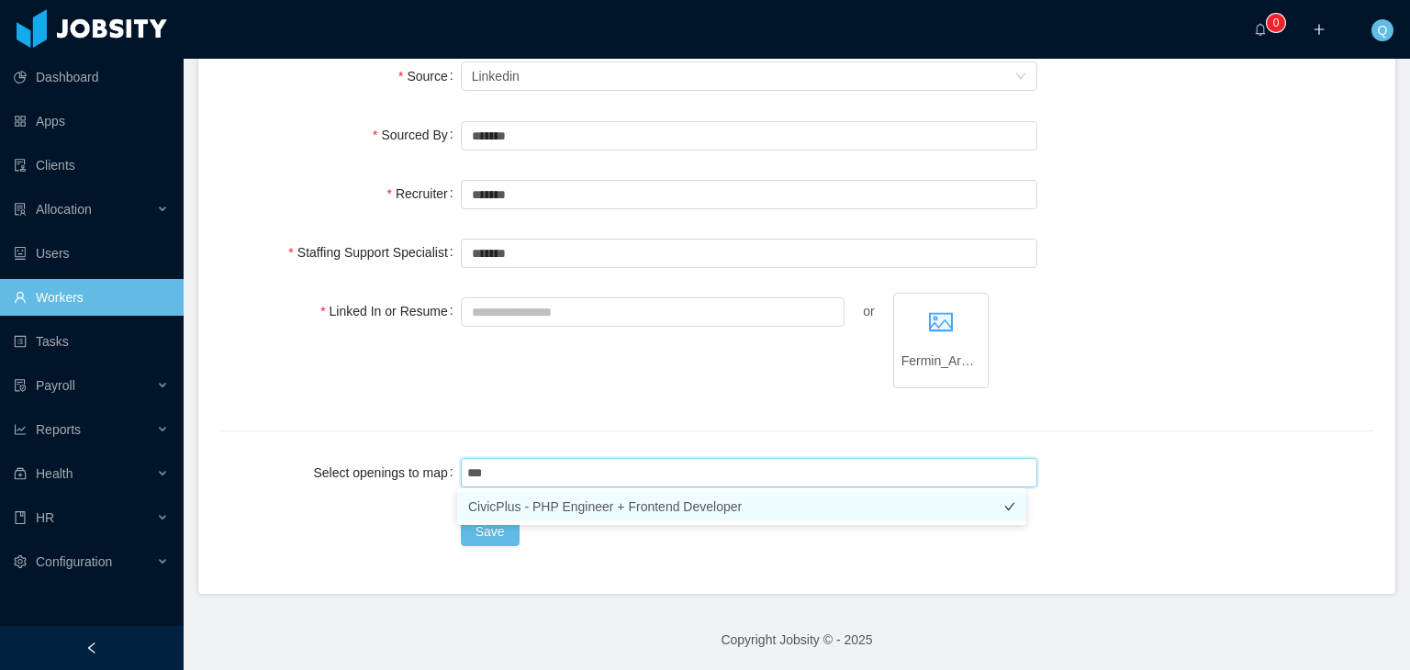
click at [710, 502] on li "CivicPlus - PHP Engineer + Frontend Developer" at bounding box center [741, 506] width 569 height 29
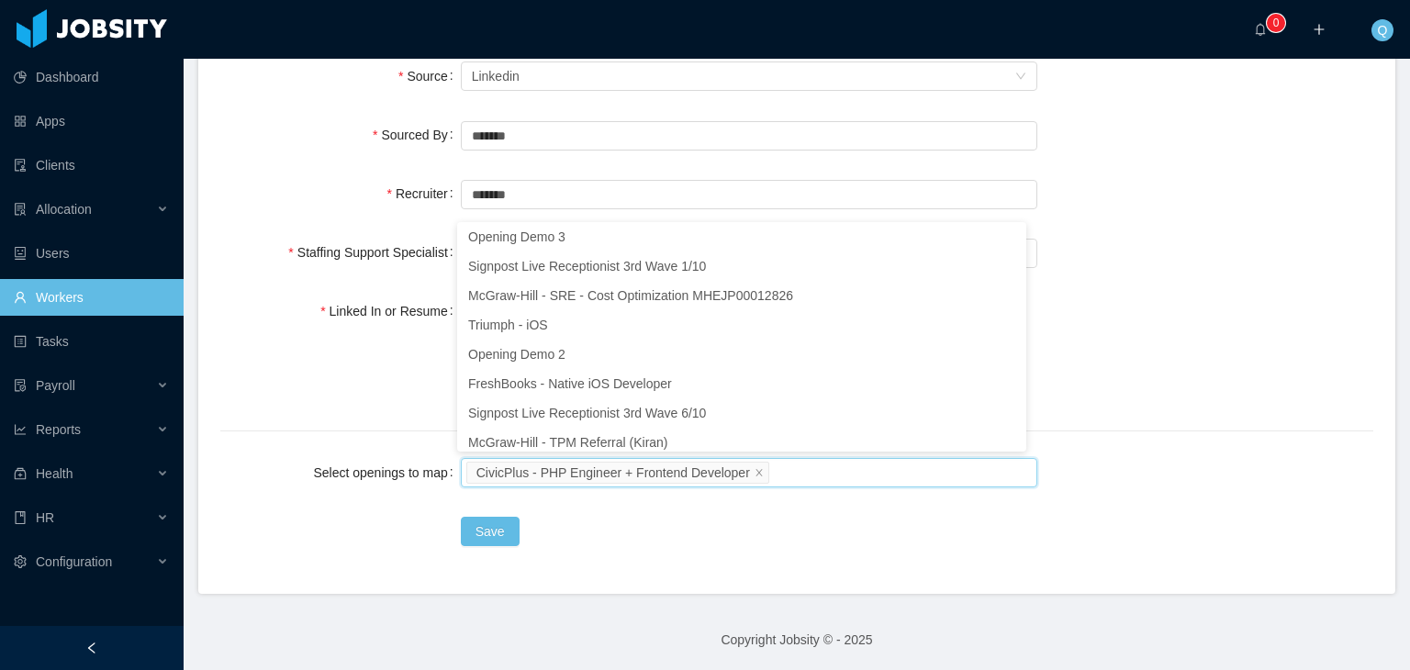
click at [804, 532] on div "Save" at bounding box center [749, 531] width 577 height 37
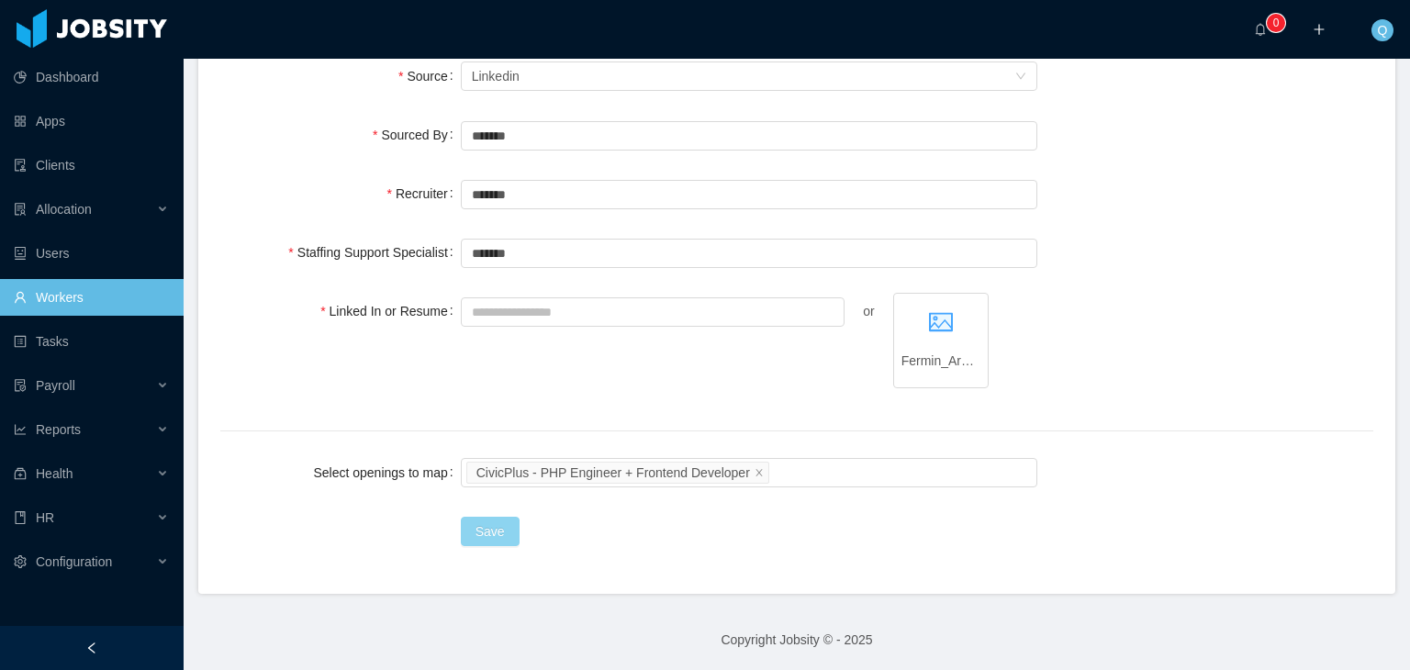
click at [477, 530] on button "Save" at bounding box center [490, 531] width 59 height 29
